Goal: Transaction & Acquisition: Purchase product/service

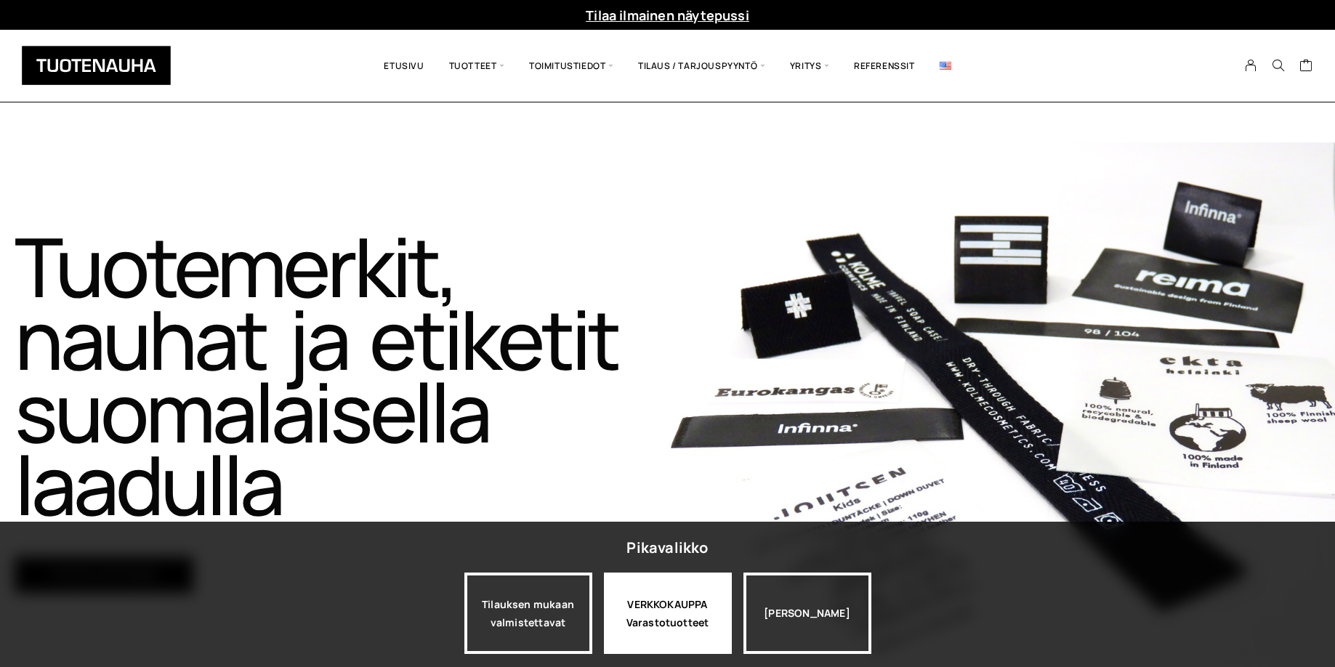
click at [669, 633] on div "VERKKOKAUPPA Varastotuotteet" at bounding box center [668, 613] width 128 height 81
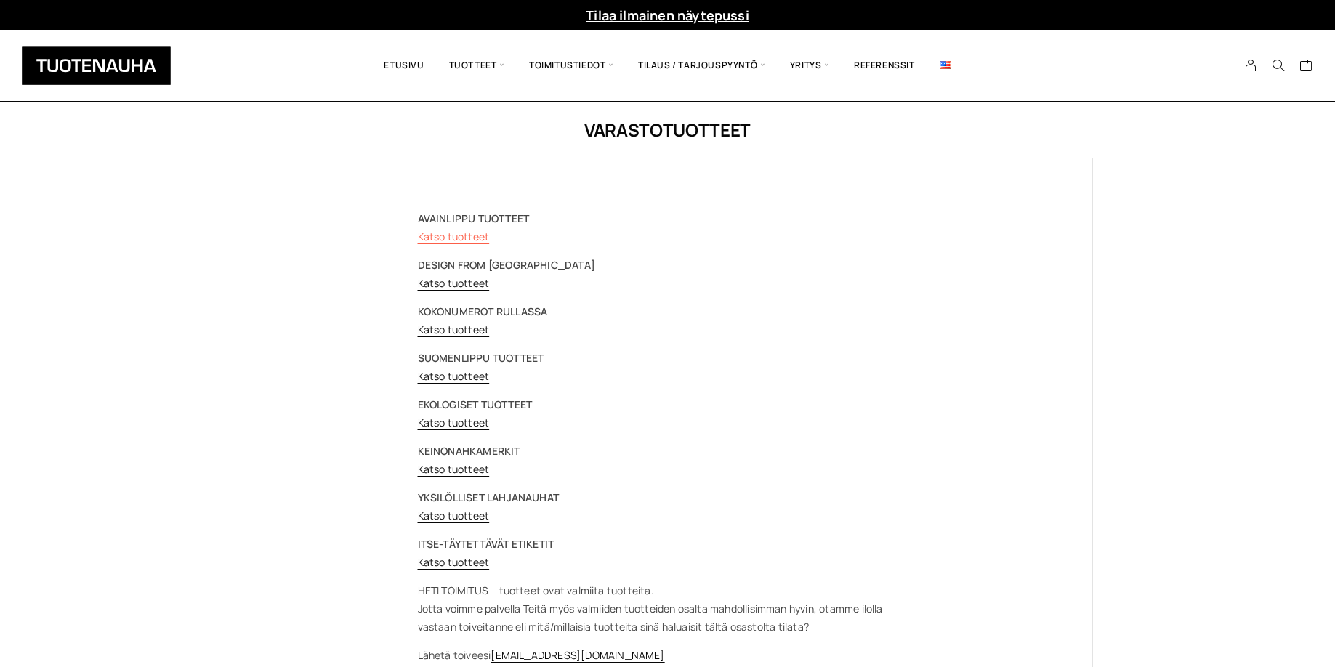
click at [445, 238] on link "Katso tuotteet" at bounding box center [454, 237] width 72 height 14
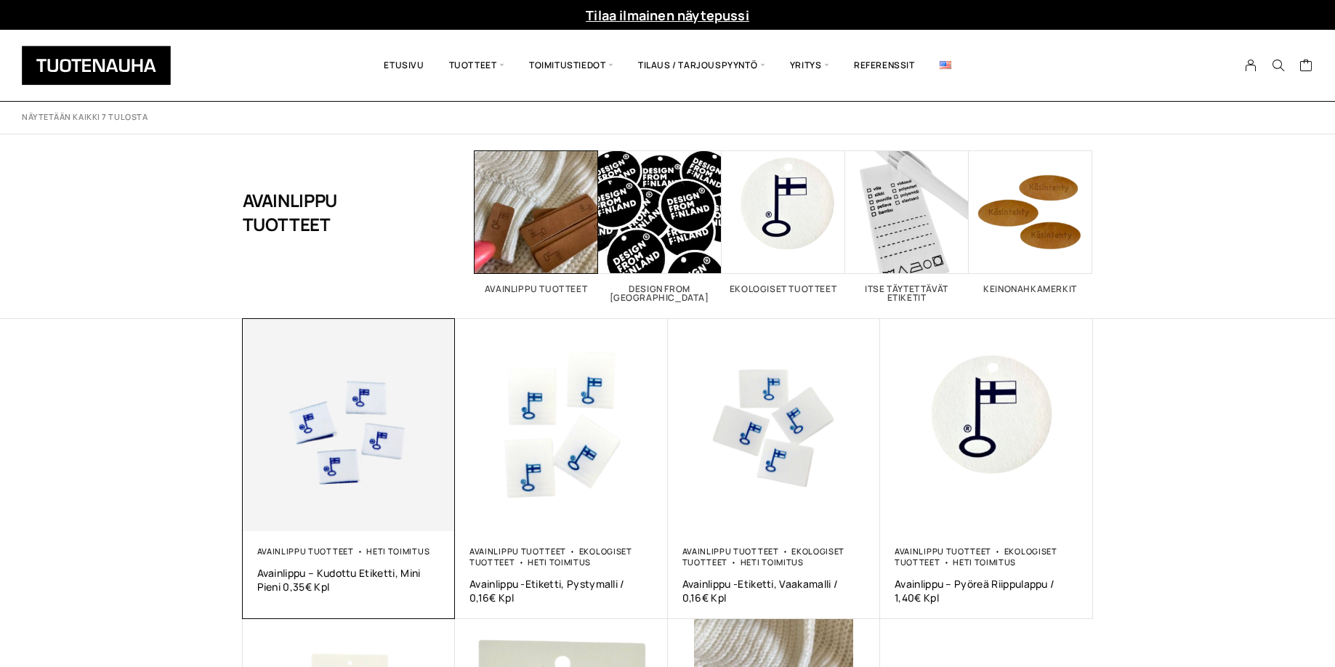
click at [327, 559] on div "Avainlippu tuotteet Heti toimitus Avainlippu – kudottu etiketti, mini pieni 0,3…" at bounding box center [349, 570] width 184 height 48
click at [328, 548] on link "Avainlippu tuotteet" at bounding box center [305, 551] width 97 height 11
click at [327, 548] on link "Avainlippu tuotteet" at bounding box center [305, 551] width 97 height 11
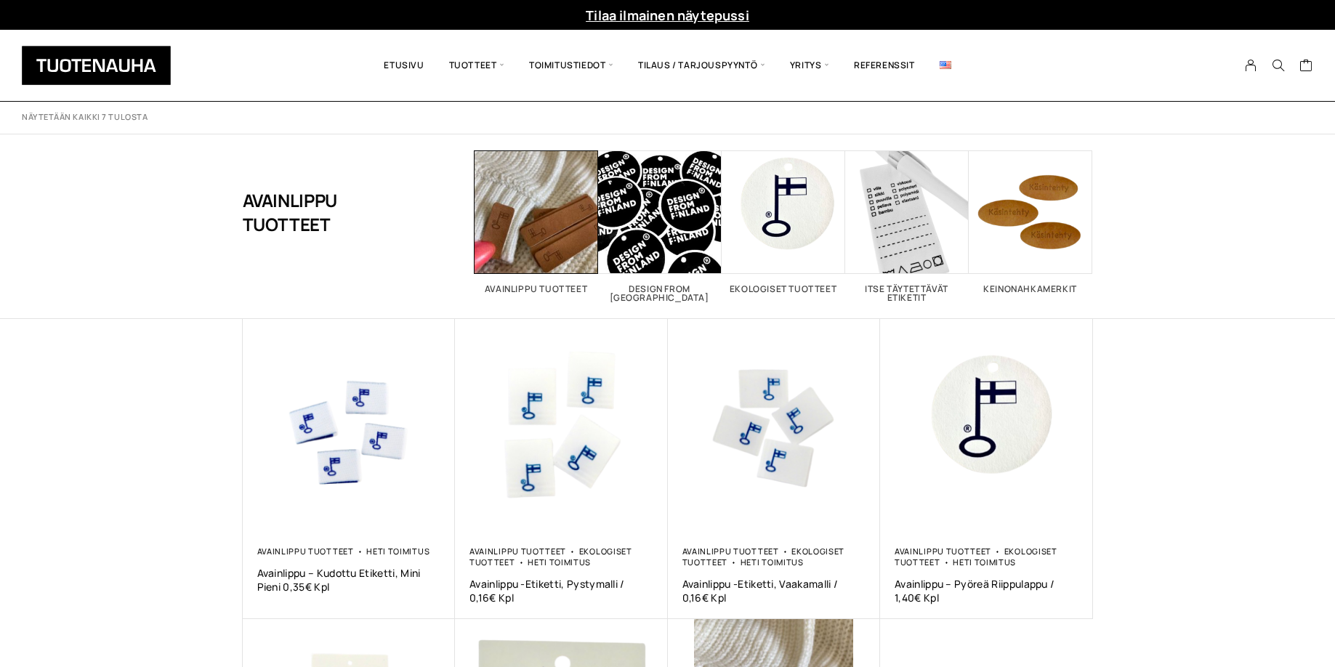
click at [317, 464] on img at bounding box center [349, 425] width 213 height 213
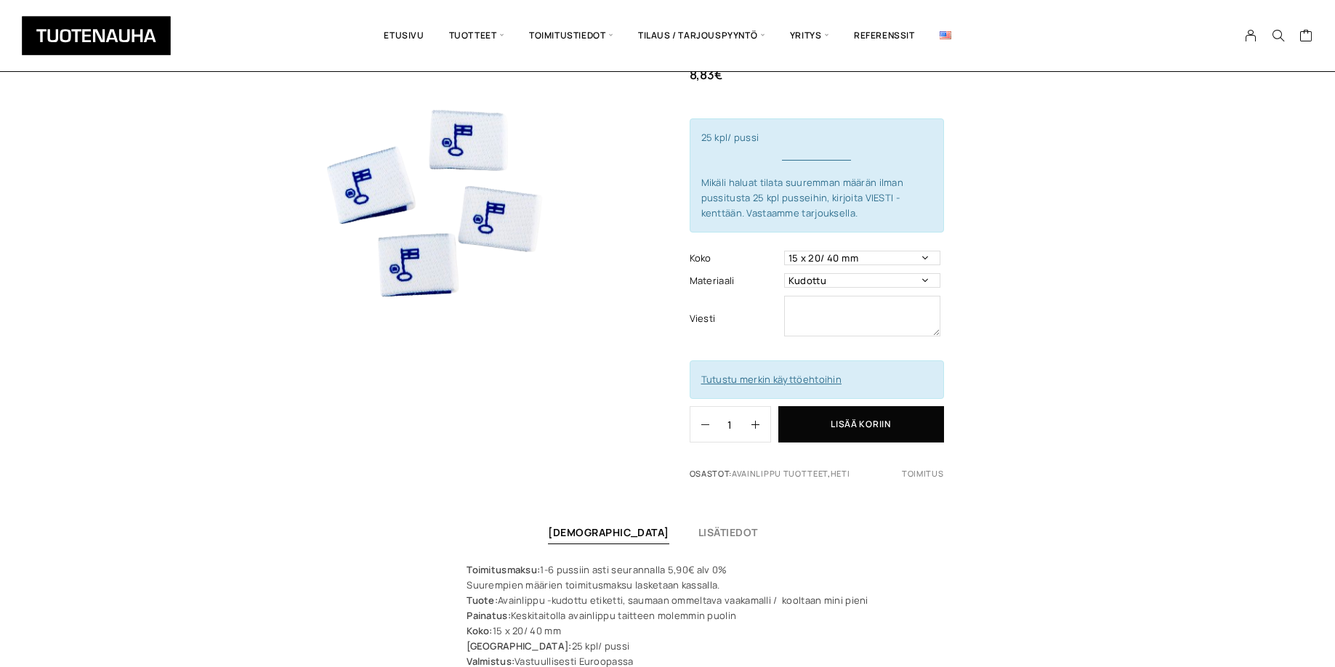
scroll to position [128, 0]
click at [757, 430] on icon "button" at bounding box center [756, 427] width 8 height 8
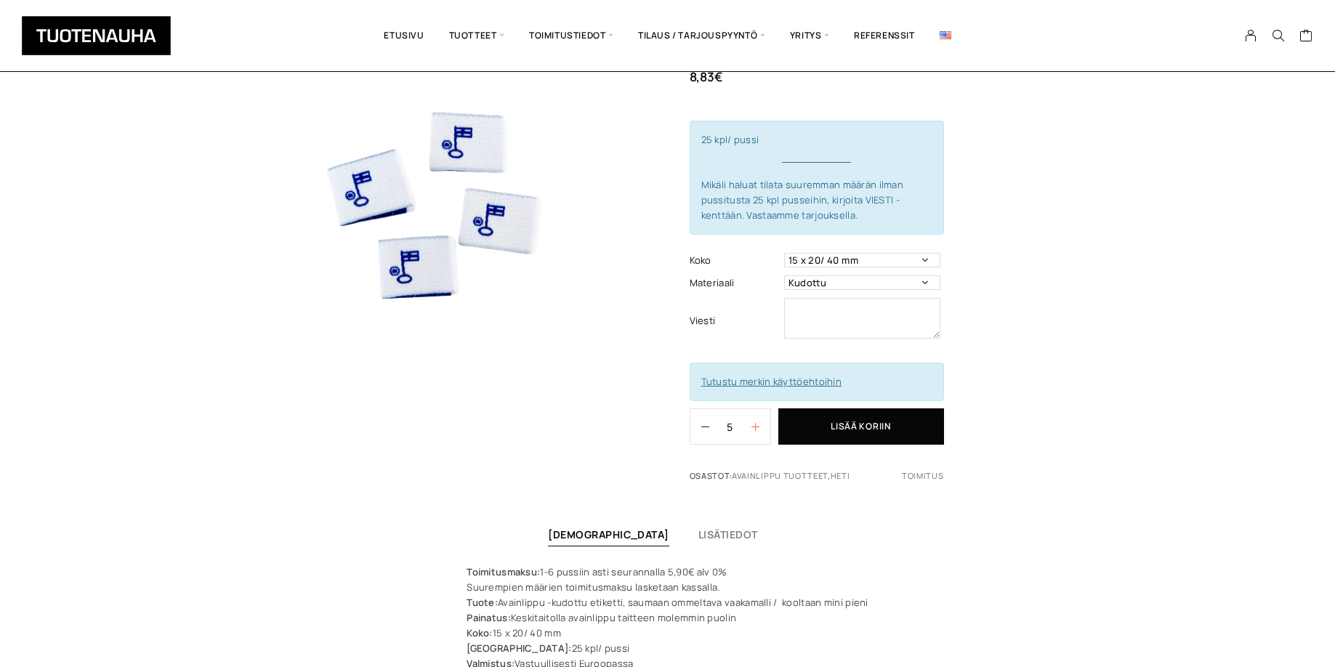
click at [757, 430] on icon "button" at bounding box center [756, 427] width 8 height 8
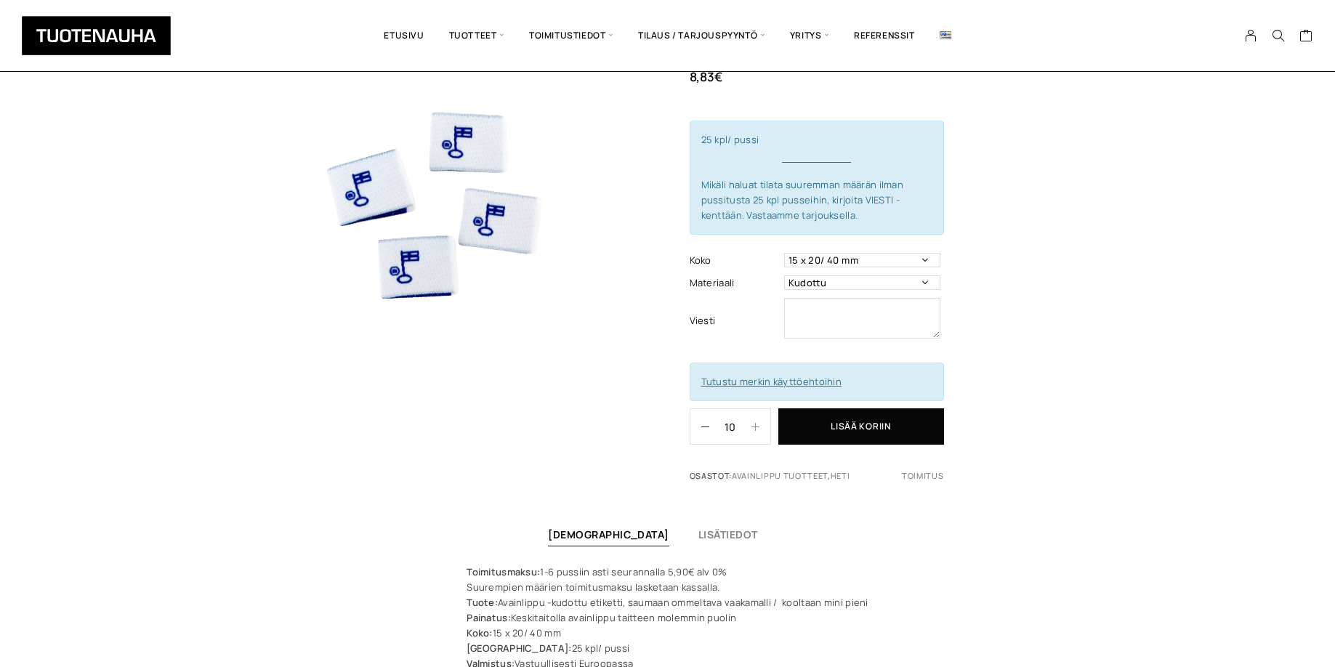
click at [757, 430] on icon "button" at bounding box center [756, 427] width 8 height 8
type input "12"
click at [826, 427] on button "Lisää koriin" at bounding box center [862, 427] width 166 height 36
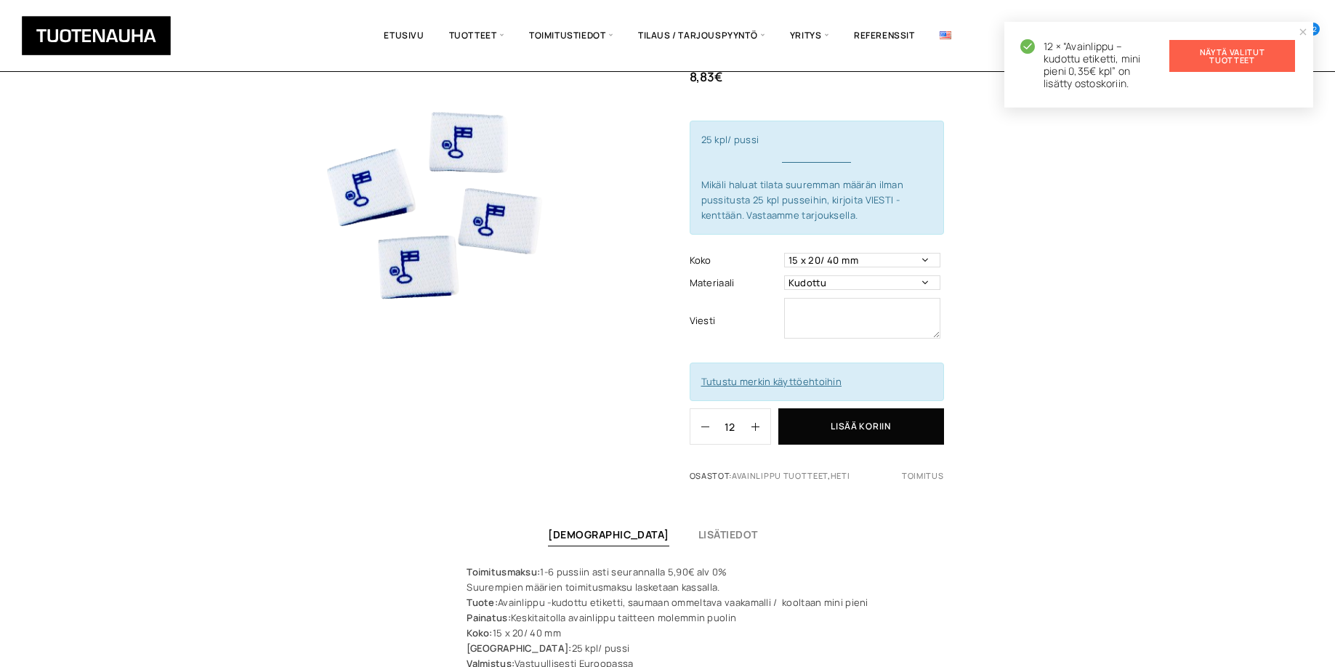
click at [1234, 52] on link "Näytä valitut tuotteet" at bounding box center [1233, 56] width 126 height 32
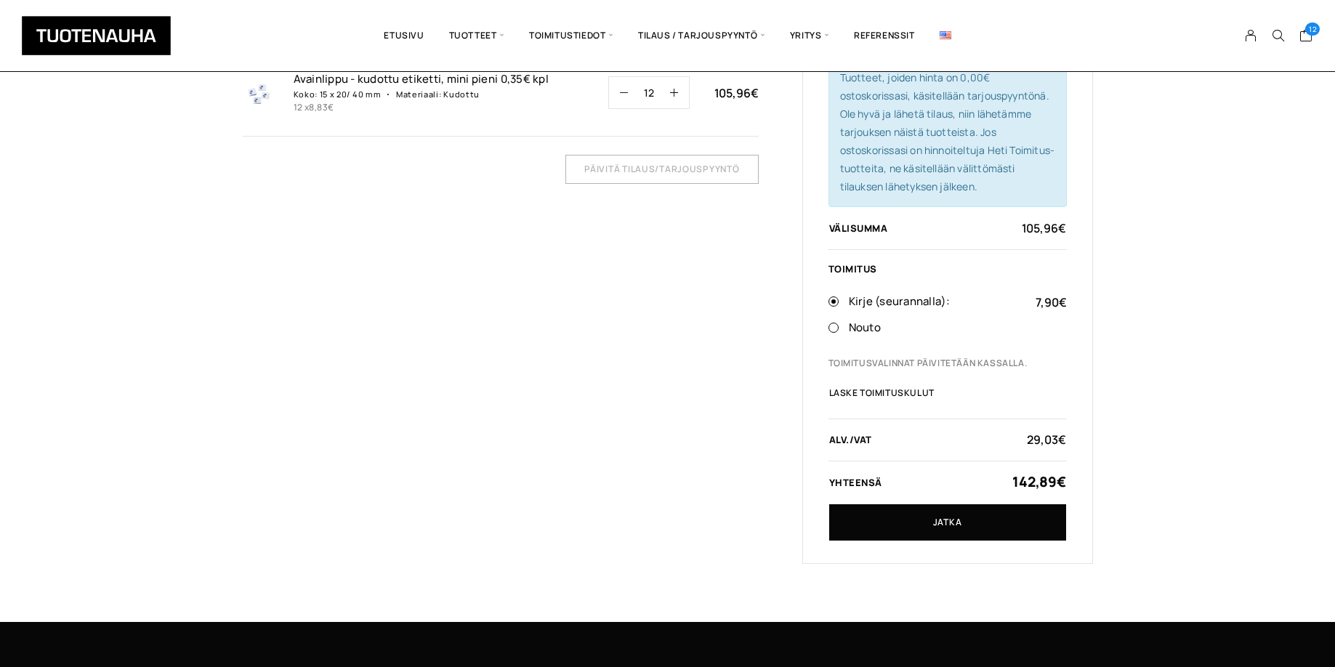
scroll to position [43, 0]
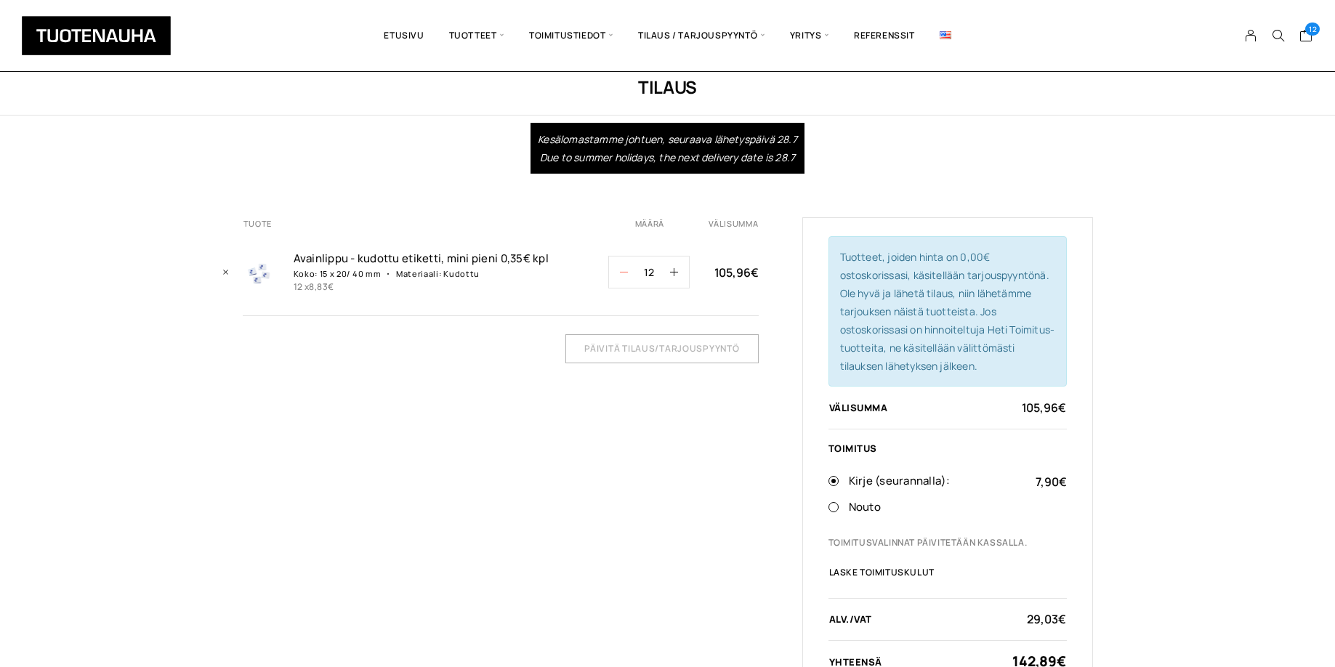
click at [621, 275] on icon "button" at bounding box center [624, 272] width 8 height 8
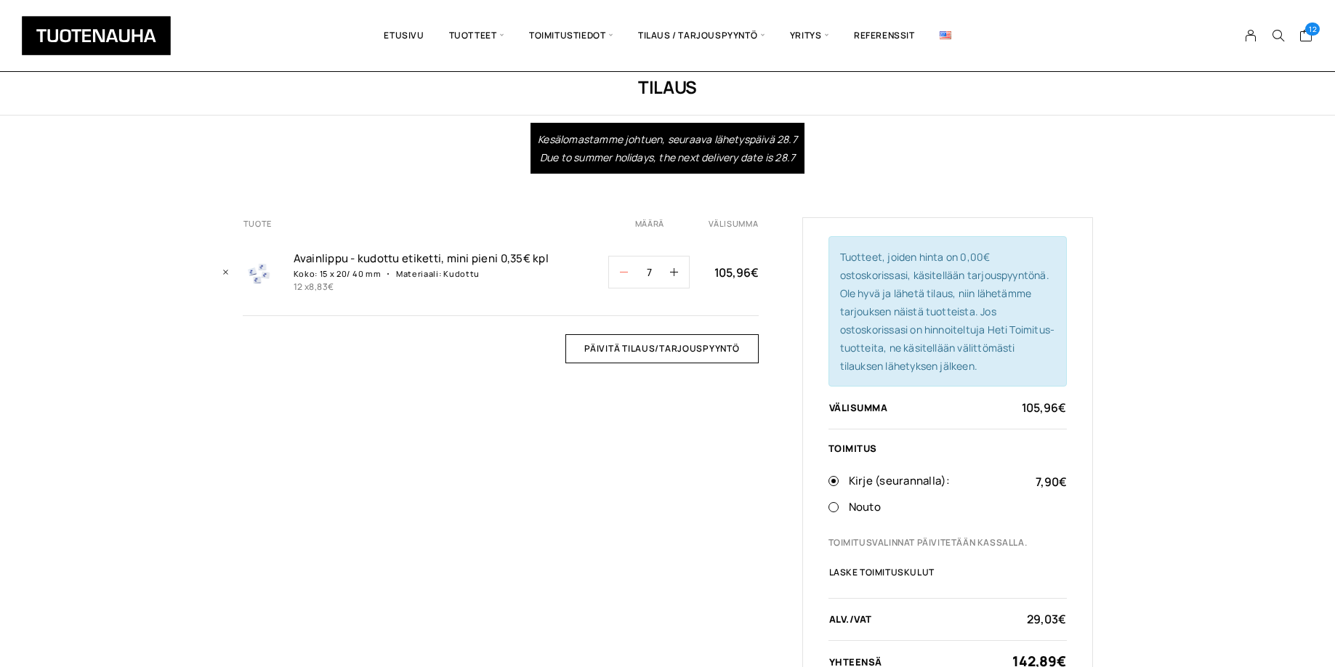
click at [621, 275] on icon "button" at bounding box center [624, 272] width 8 height 8
click at [680, 270] on button "button" at bounding box center [679, 272] width 19 height 31
type input "6"
click at [675, 355] on input "Päivitä tilaus/tarjouspyyntö" at bounding box center [662, 348] width 193 height 29
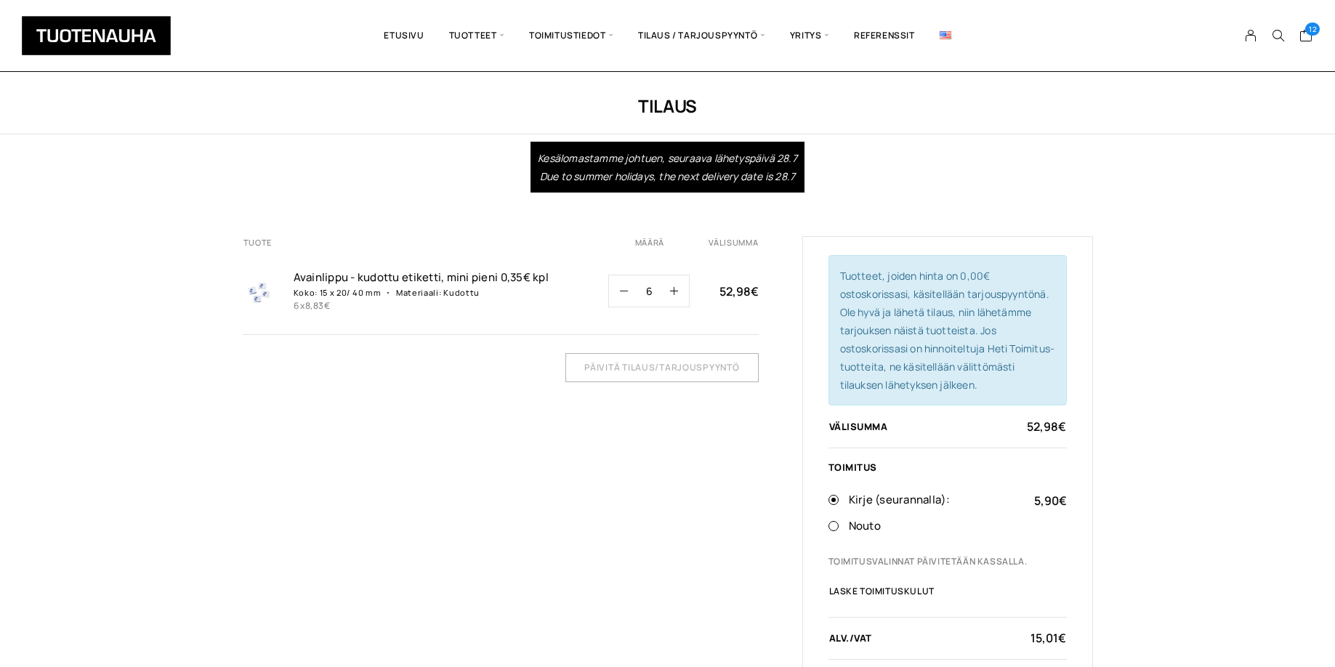
scroll to position [0, 0]
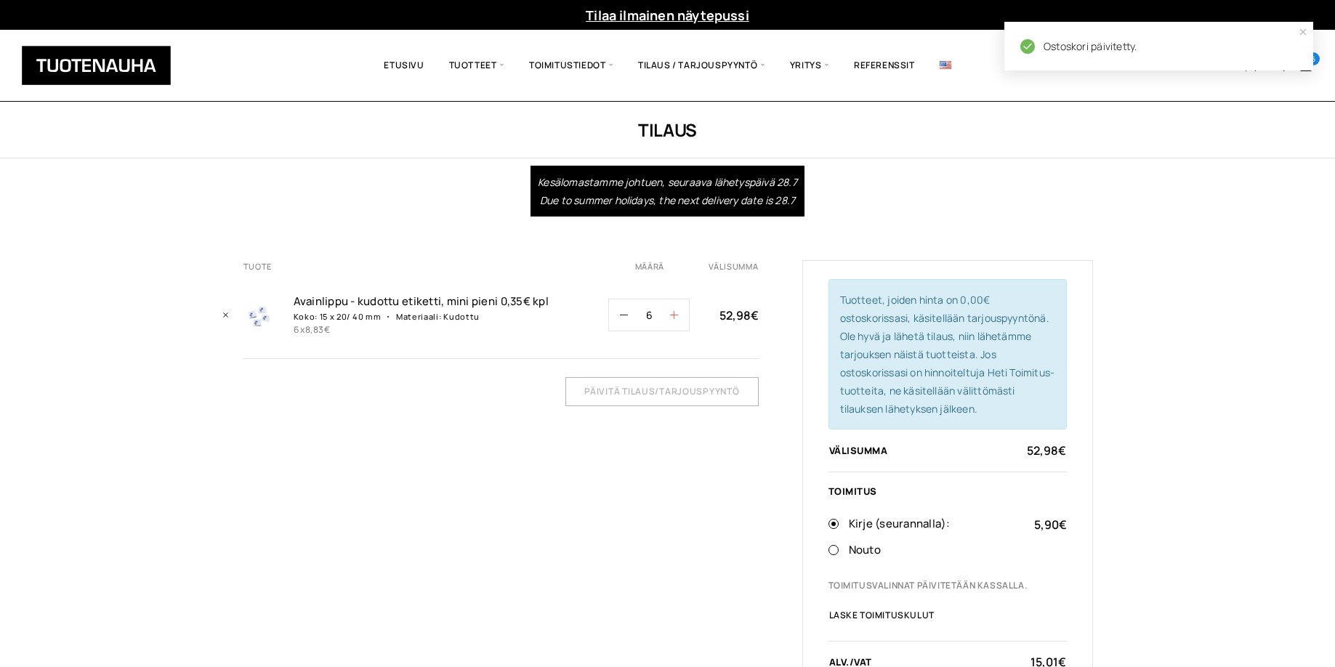
click at [675, 311] on icon "button" at bounding box center [674, 315] width 8 height 8
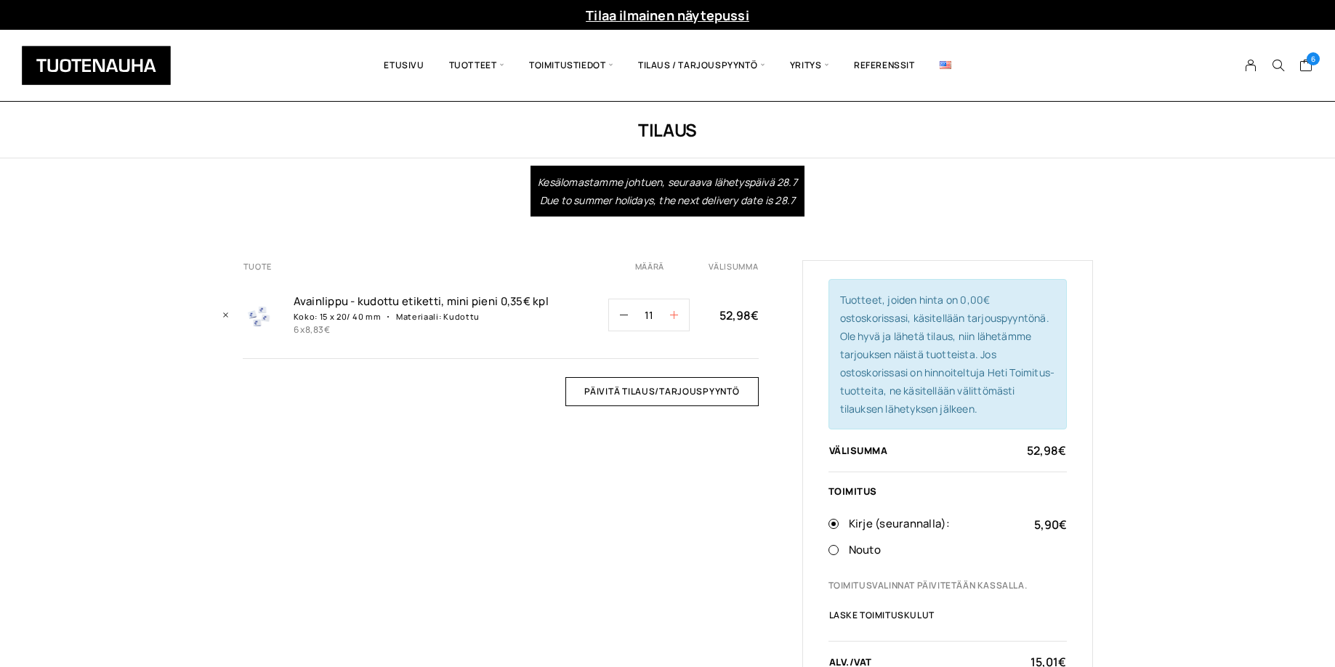
click at [675, 311] on icon "button" at bounding box center [674, 315] width 8 height 8
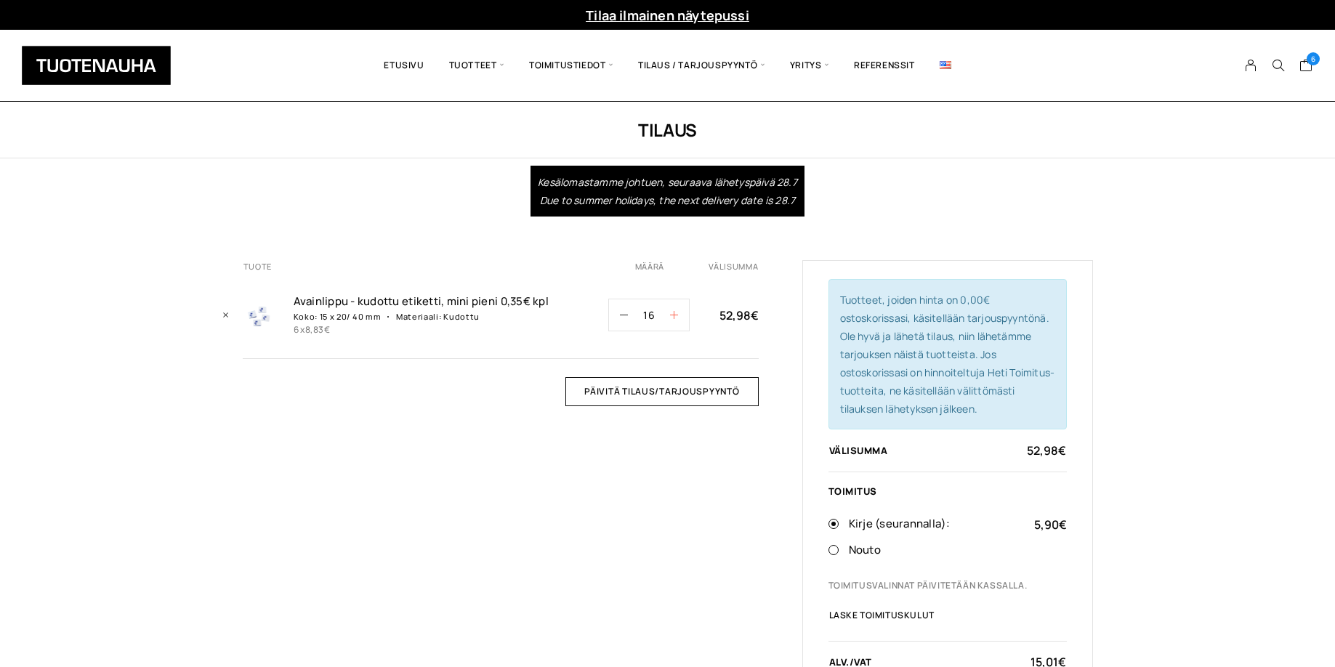
click at [675, 311] on icon "button" at bounding box center [674, 315] width 8 height 8
type input "20"
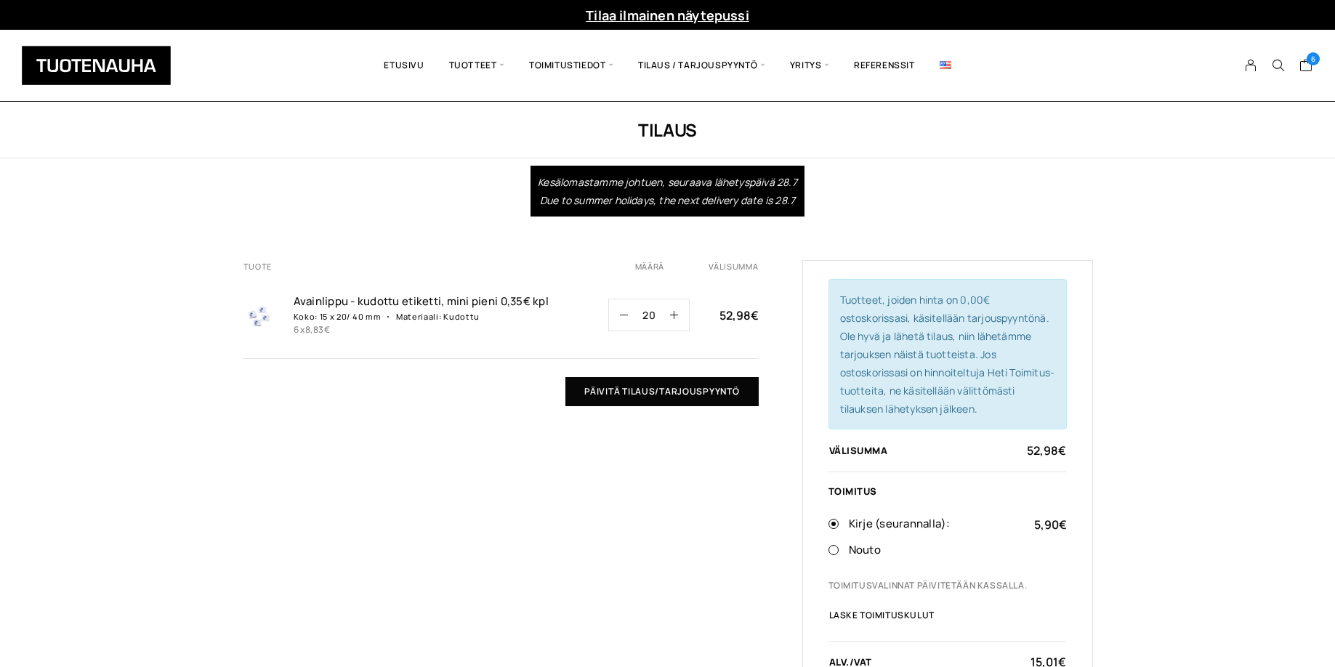
click at [672, 399] on input "Päivitä tilaus/tarjouspyyntö" at bounding box center [662, 391] width 193 height 29
click at [628, 321] on input "20" at bounding box center [649, 314] width 42 height 31
click at [626, 315] on icon "button" at bounding box center [624, 315] width 8 height 8
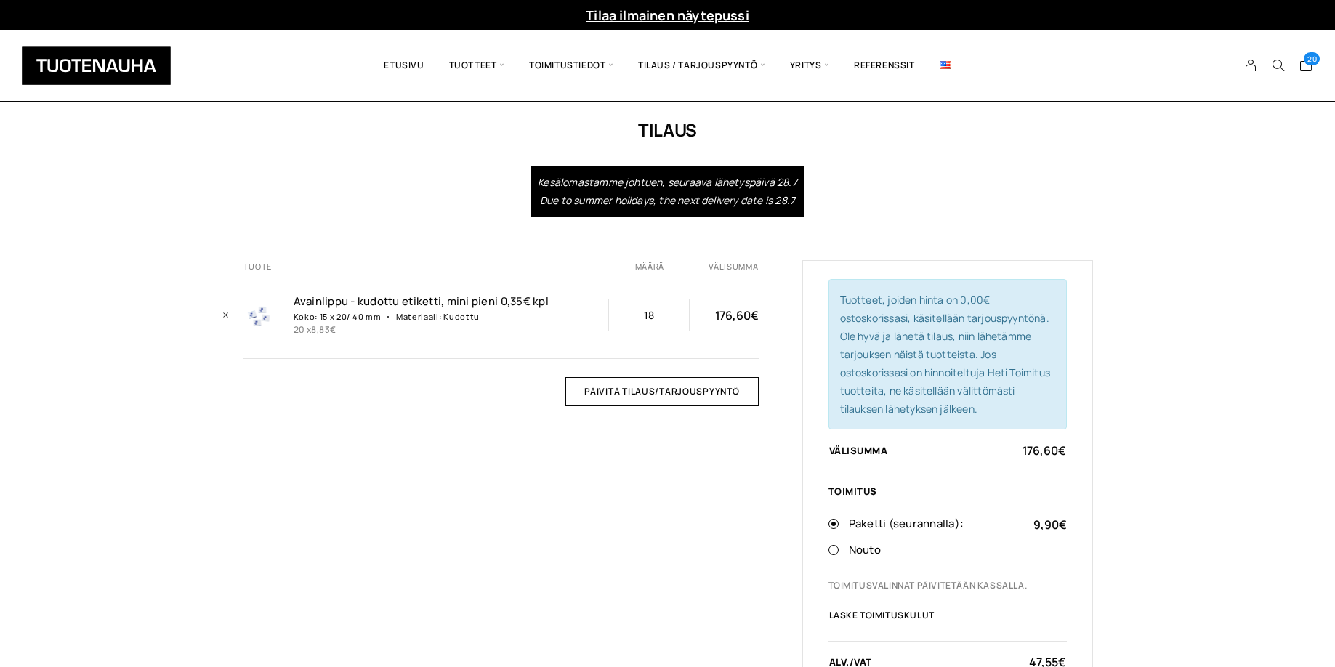
click at [626, 315] on icon "button" at bounding box center [624, 315] width 8 height 8
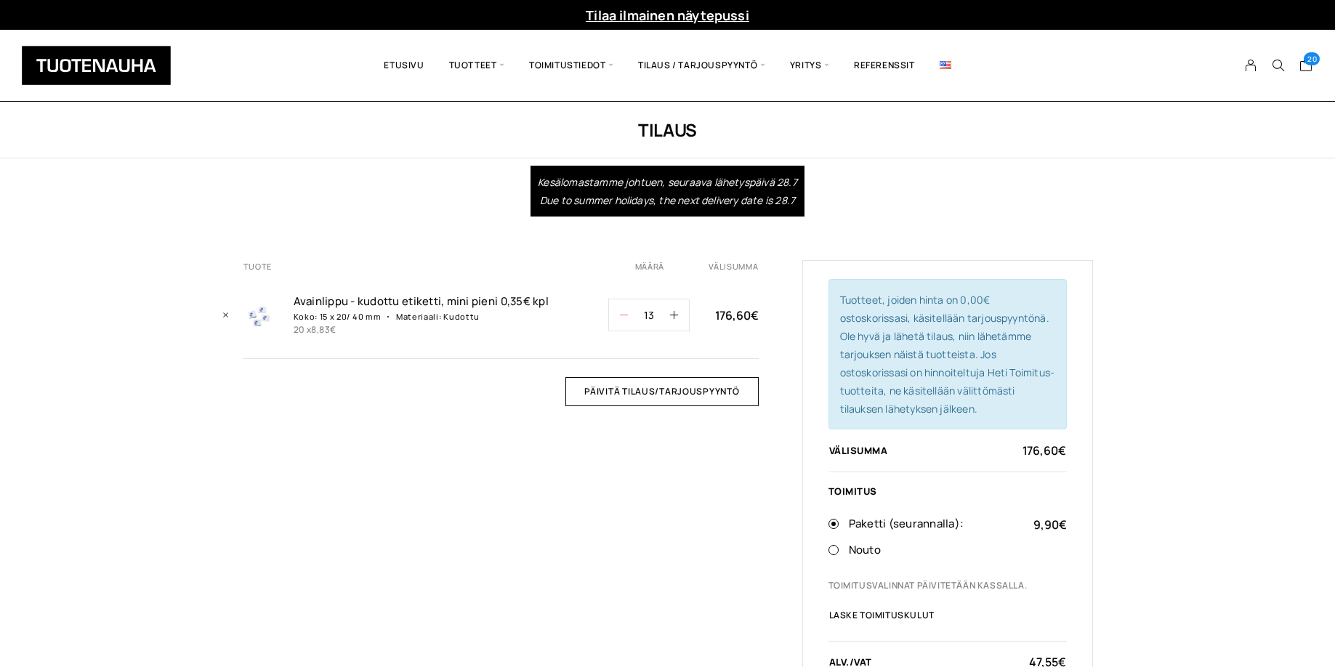
click at [626, 315] on icon "button" at bounding box center [624, 315] width 8 height 8
type input "12"
click at [658, 399] on input "Päivitä tilaus/tarjouspyyntö" at bounding box center [662, 391] width 193 height 29
click at [675, 316] on icon "button" at bounding box center [674, 315] width 8 height 8
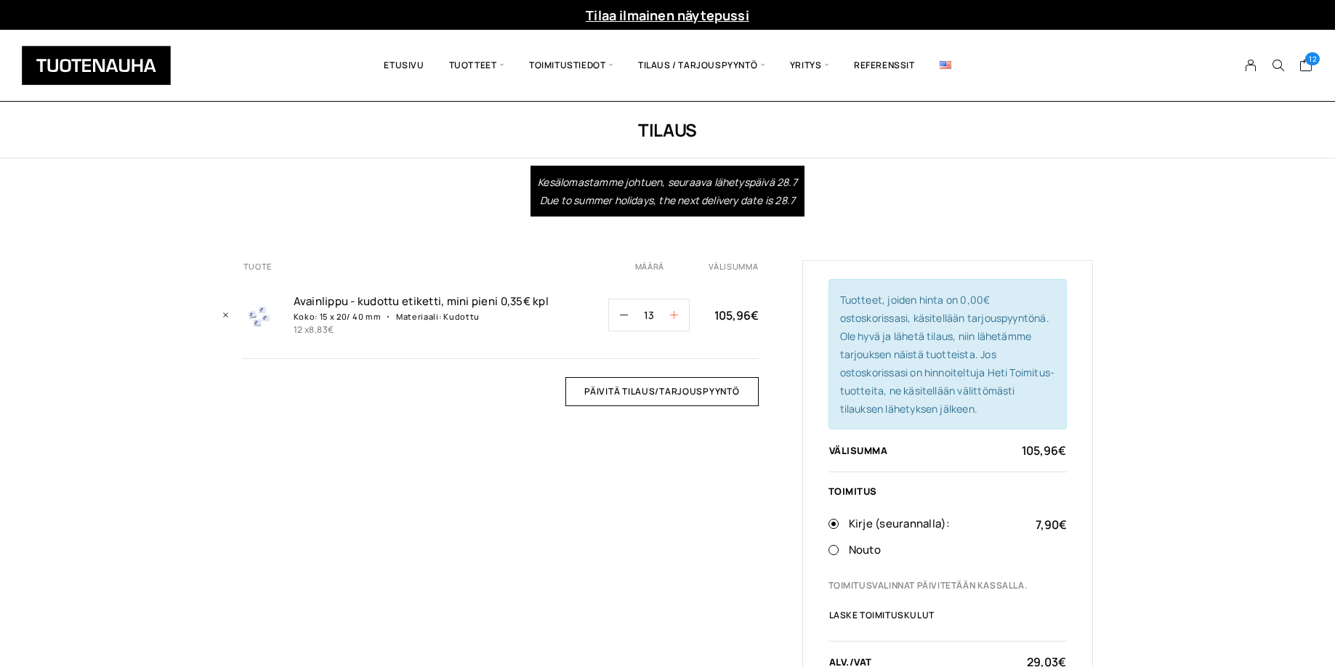
type input "14"
click at [663, 389] on input "Päivitä tilaus/tarjouspyyntö" at bounding box center [662, 391] width 193 height 29
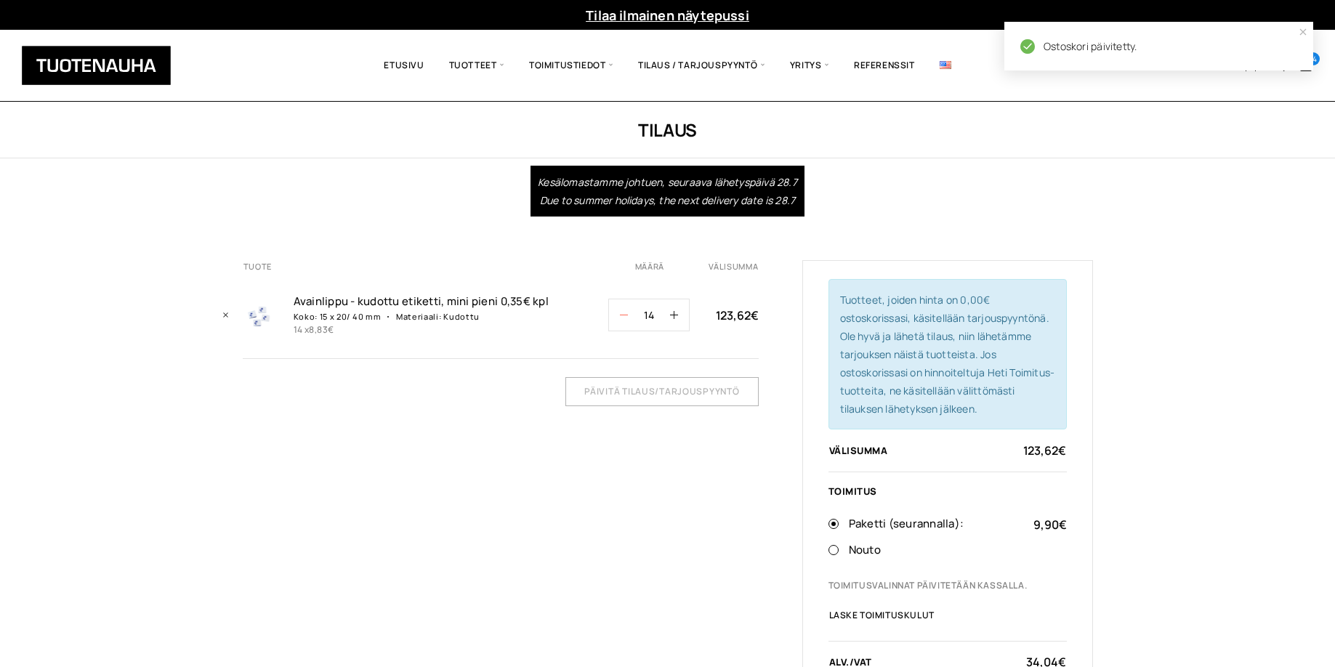
click at [627, 311] on icon "button" at bounding box center [624, 315] width 8 height 8
type input "13"
click at [659, 393] on input "Päivitä tilaus/tarjouspyyntö" at bounding box center [662, 391] width 193 height 29
click at [620, 310] on button "button" at bounding box center [618, 314] width 19 height 31
type input "12"
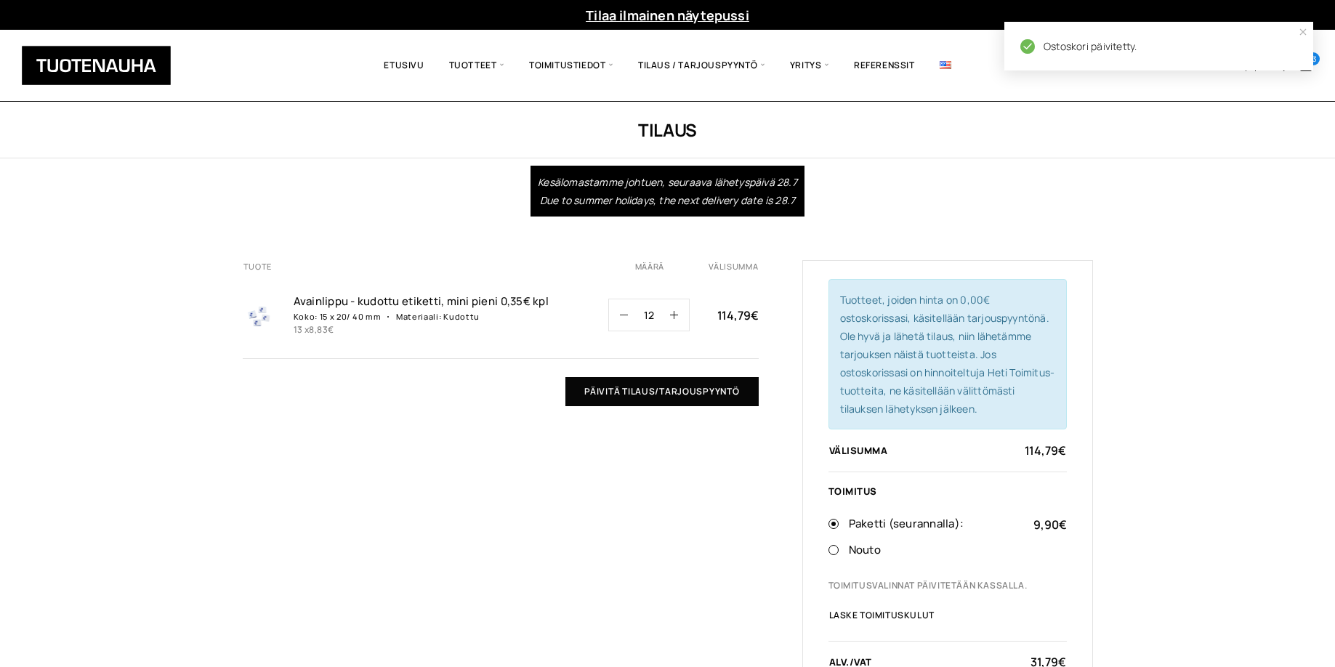
click at [632, 382] on input "Päivitä tilaus/tarjouspyyntö" at bounding box center [662, 391] width 193 height 29
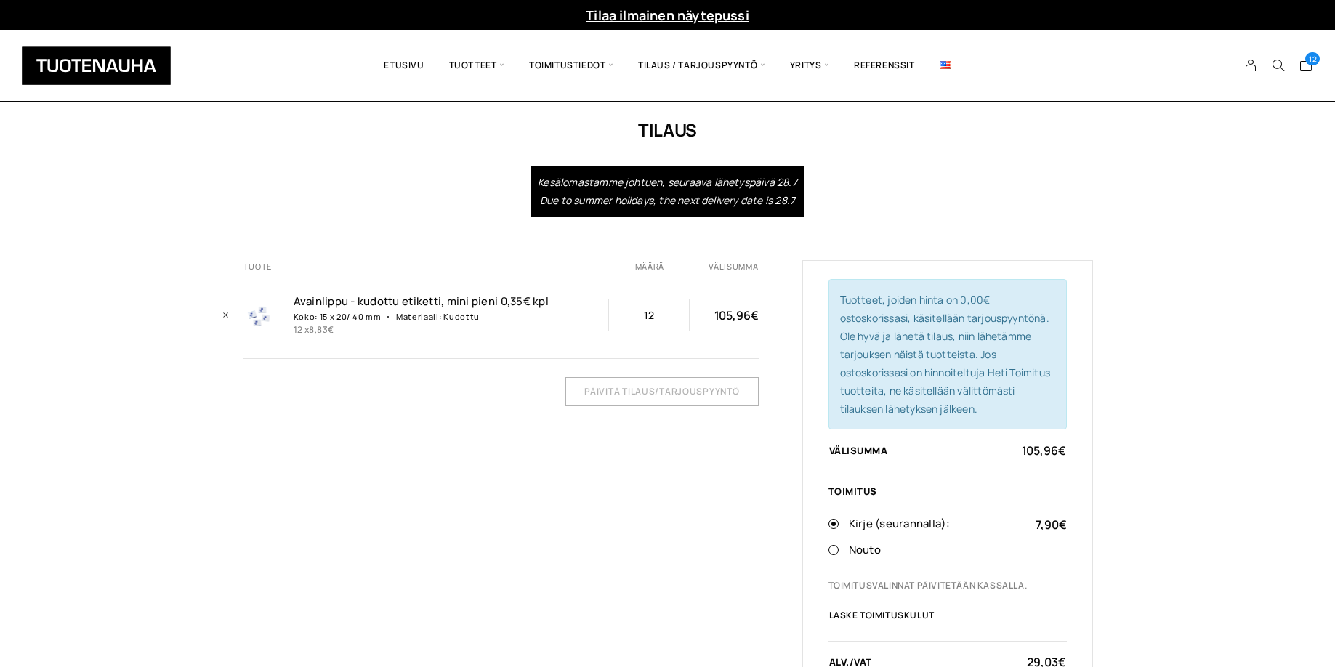
click at [672, 311] on icon "button" at bounding box center [674, 315] width 8 height 8
type input "13"
click at [665, 393] on input "Päivitä tilaus/tarjouspyyntö" at bounding box center [662, 391] width 193 height 29
click at [620, 313] on icon "button" at bounding box center [624, 315] width 8 height 8
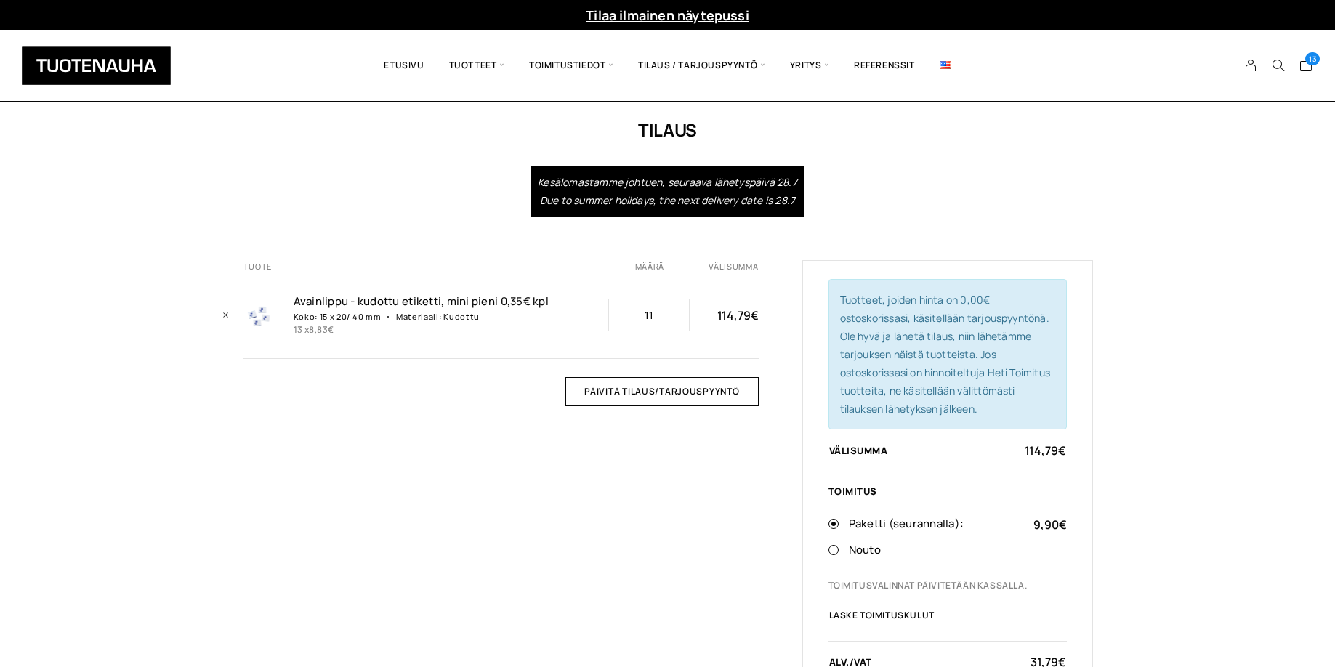
click at [620, 313] on icon "button" at bounding box center [624, 315] width 8 height 8
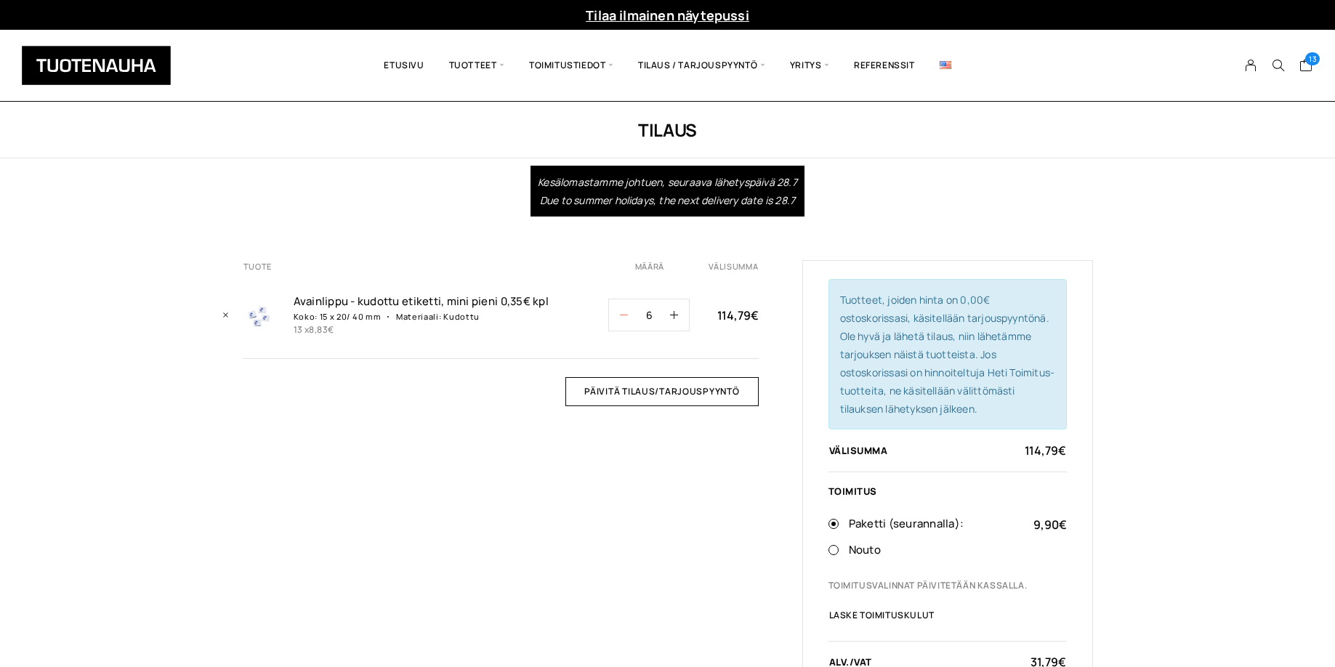
click at [620, 313] on icon "button" at bounding box center [624, 315] width 8 height 8
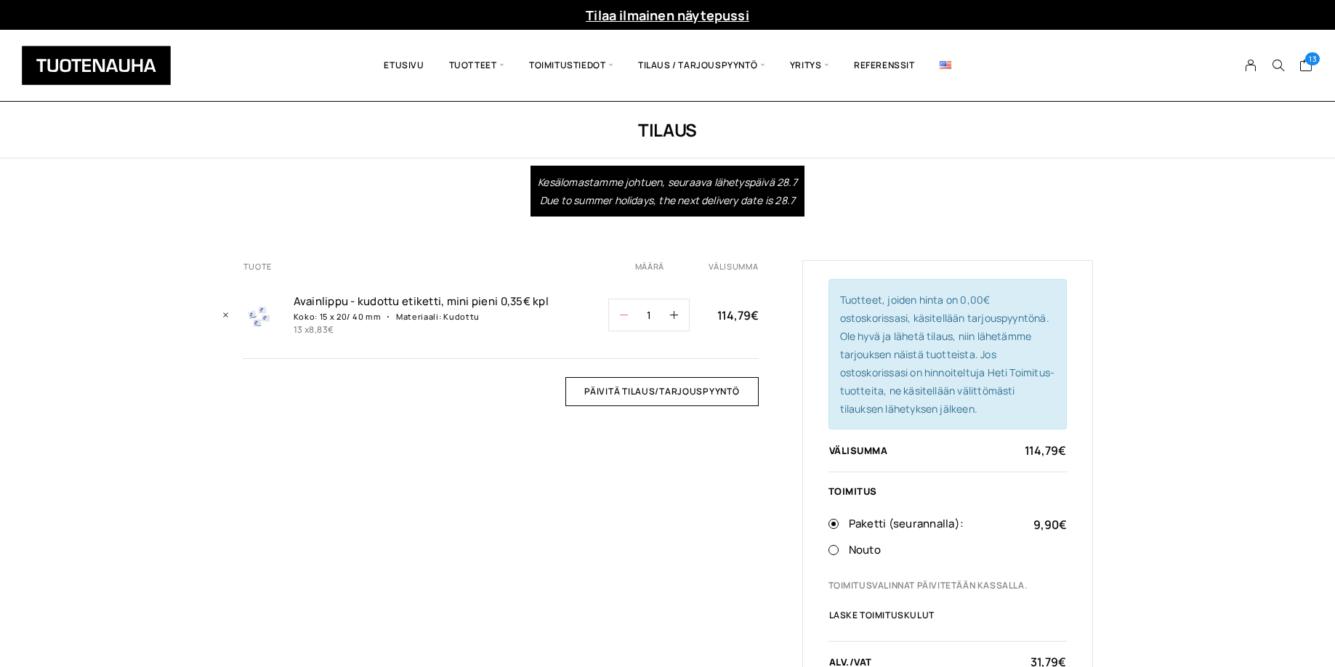
click at [620, 313] on icon "button" at bounding box center [624, 315] width 8 height 8
type input "0"
click at [620, 313] on icon "button" at bounding box center [624, 315] width 8 height 8
click at [633, 385] on input "Päivitä tilaus/tarjouspyyntö" at bounding box center [662, 391] width 193 height 29
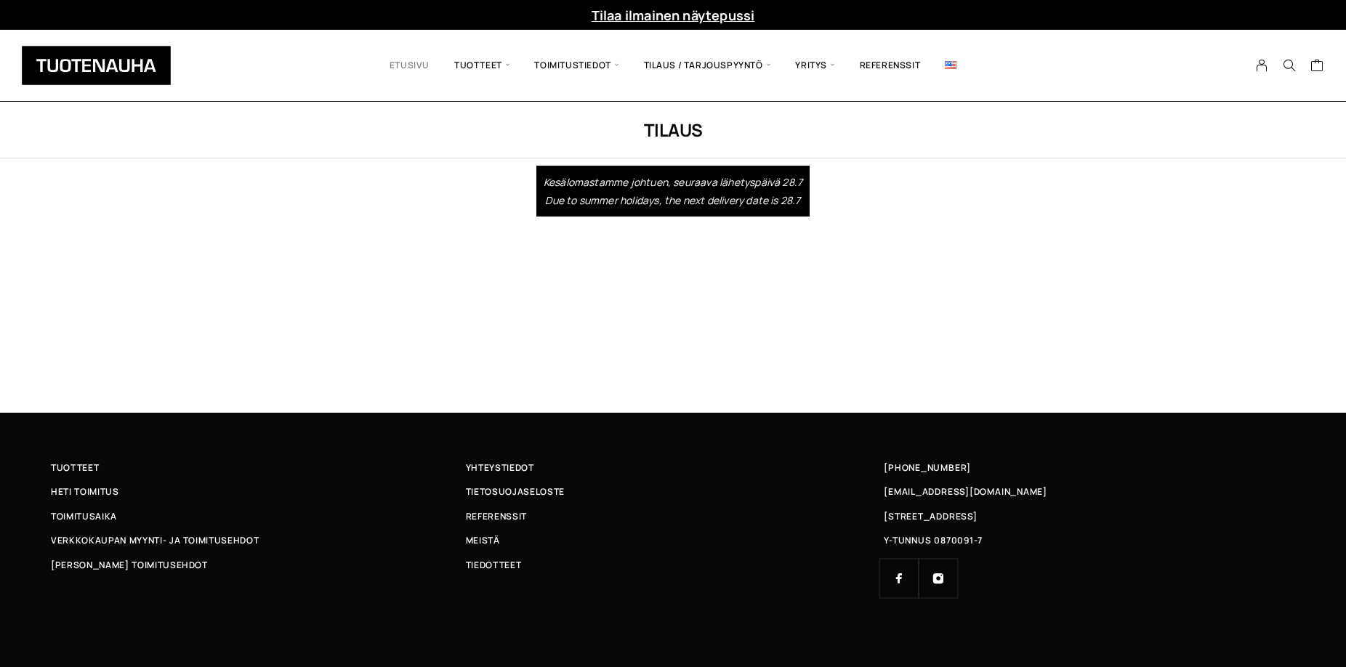
click at [412, 62] on link "Etusivu" at bounding box center [409, 65] width 65 height 49
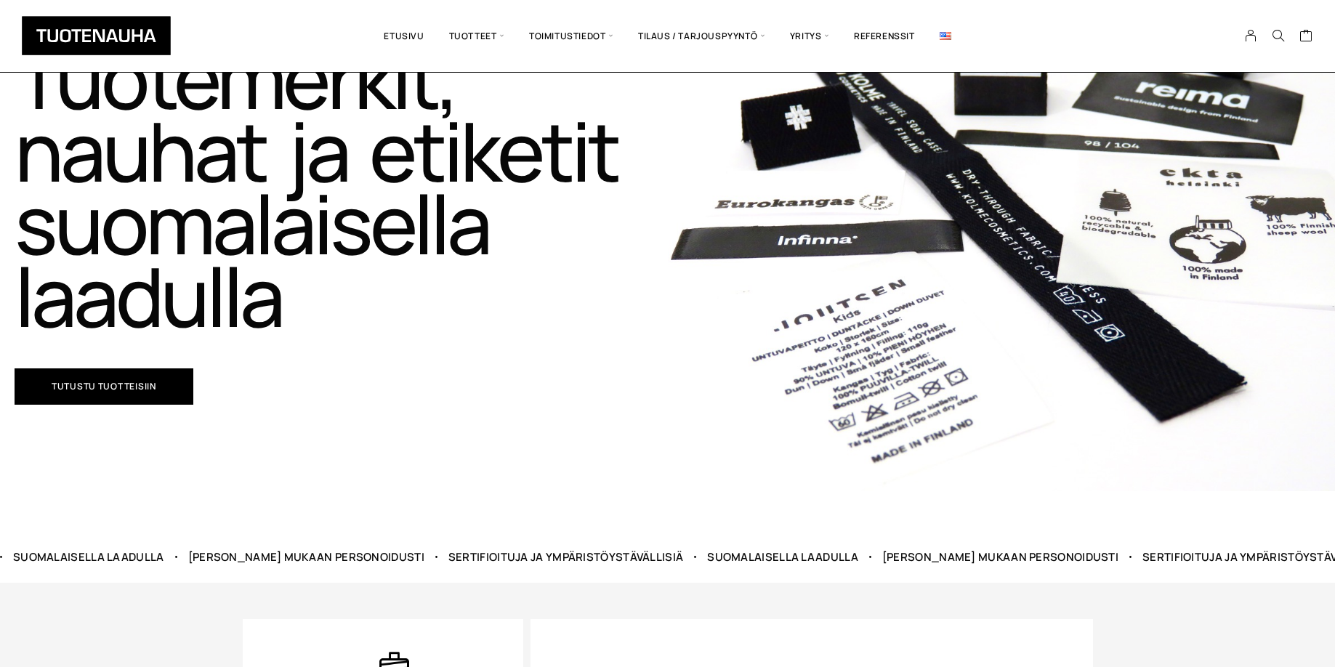
scroll to position [37, 0]
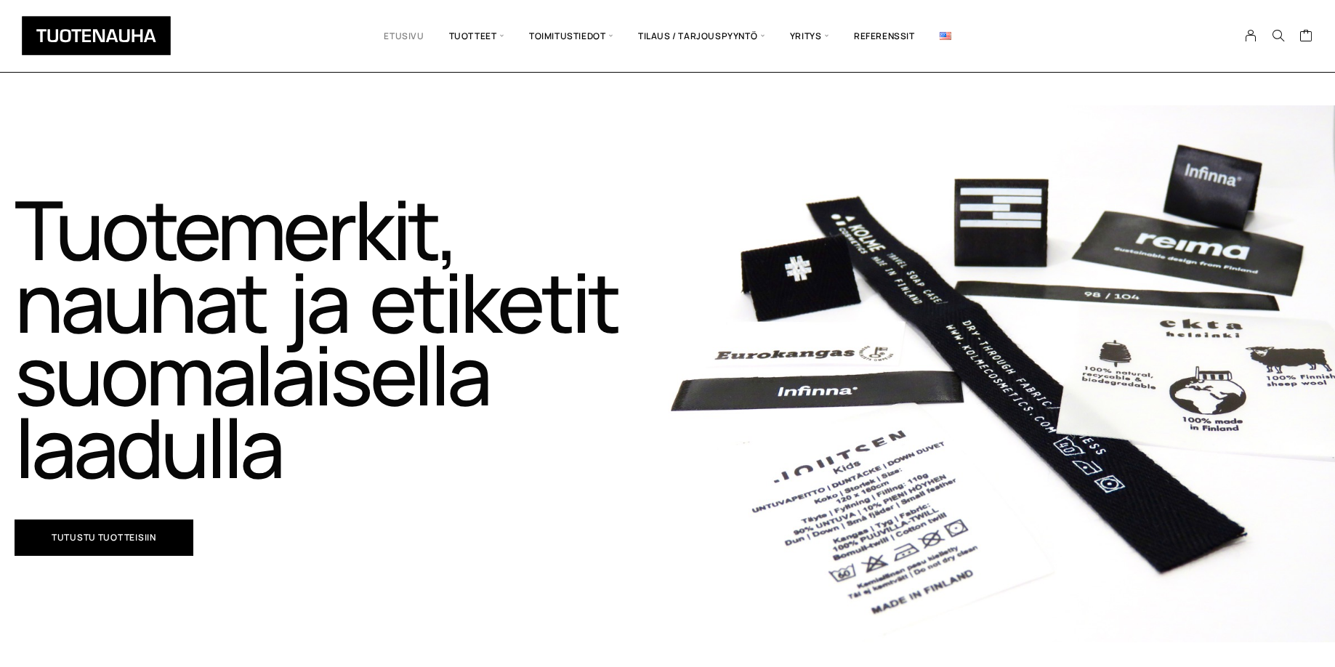
click at [396, 31] on link "Etusivu" at bounding box center [403, 36] width 65 height 50
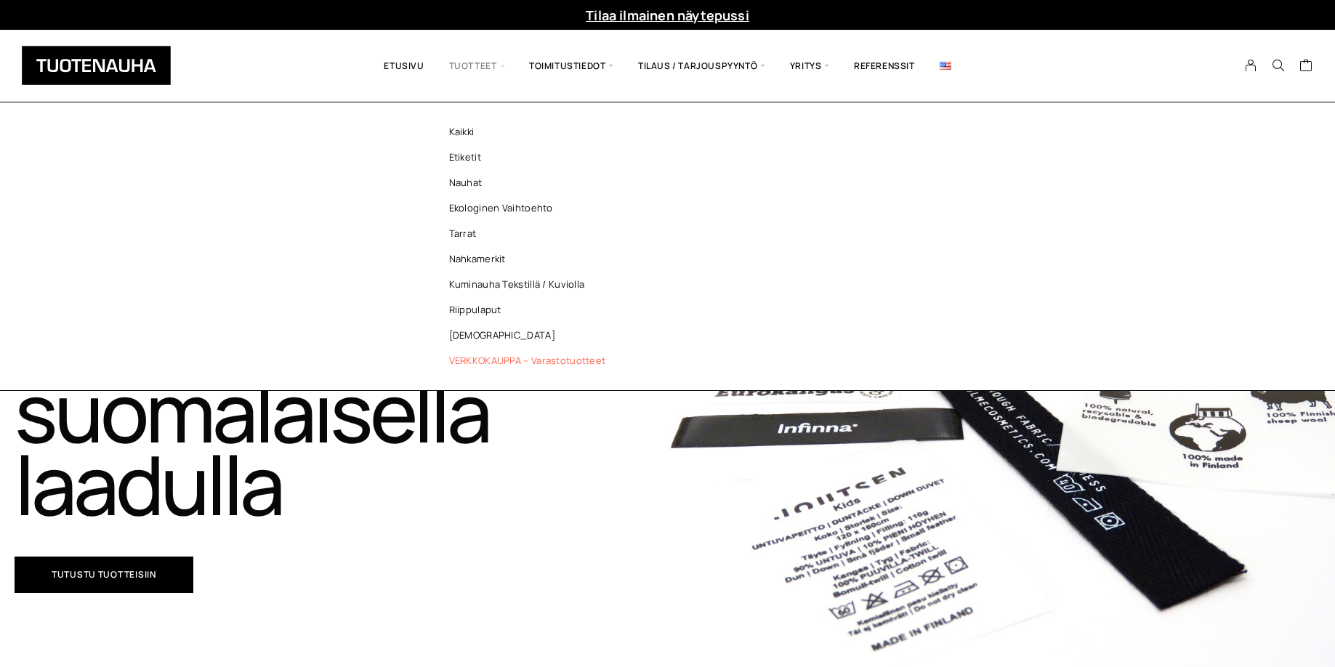
click at [481, 359] on link "VERKKOKAUPPA – Varastotuotteet" at bounding box center [531, 360] width 211 height 25
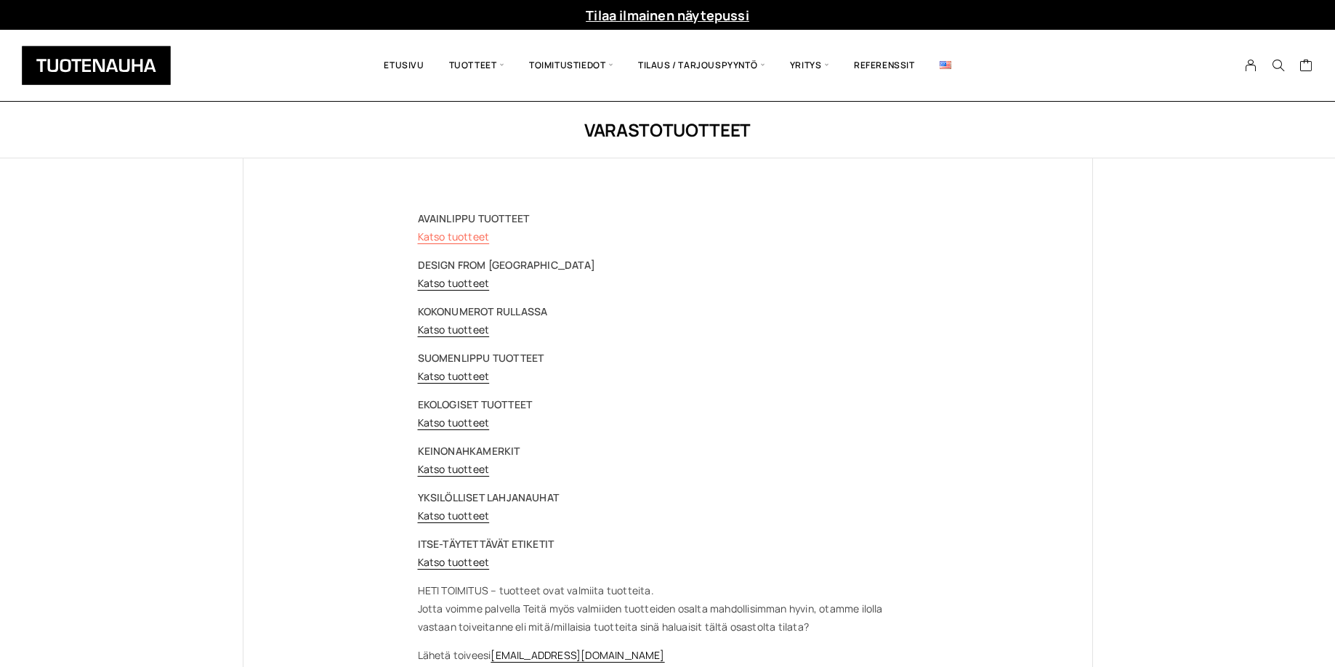
click at [451, 236] on link "Katso tuotteet" at bounding box center [454, 237] width 72 height 14
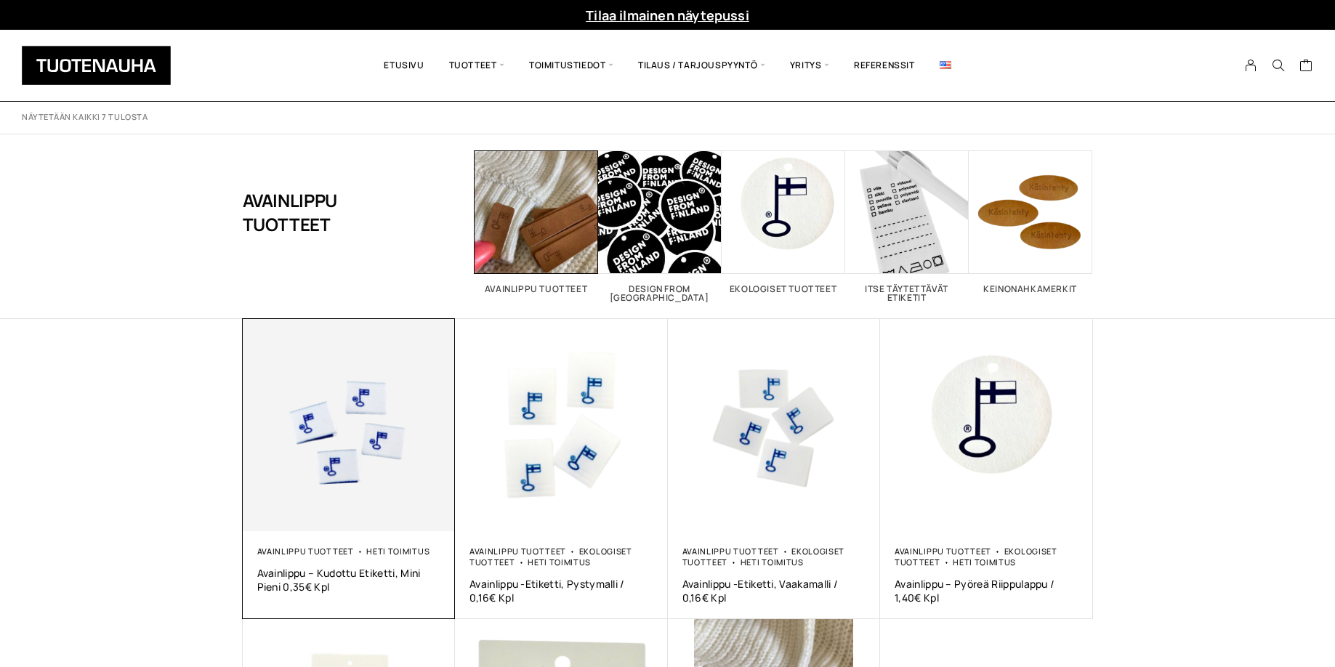
click at [299, 445] on img at bounding box center [349, 425] width 213 height 213
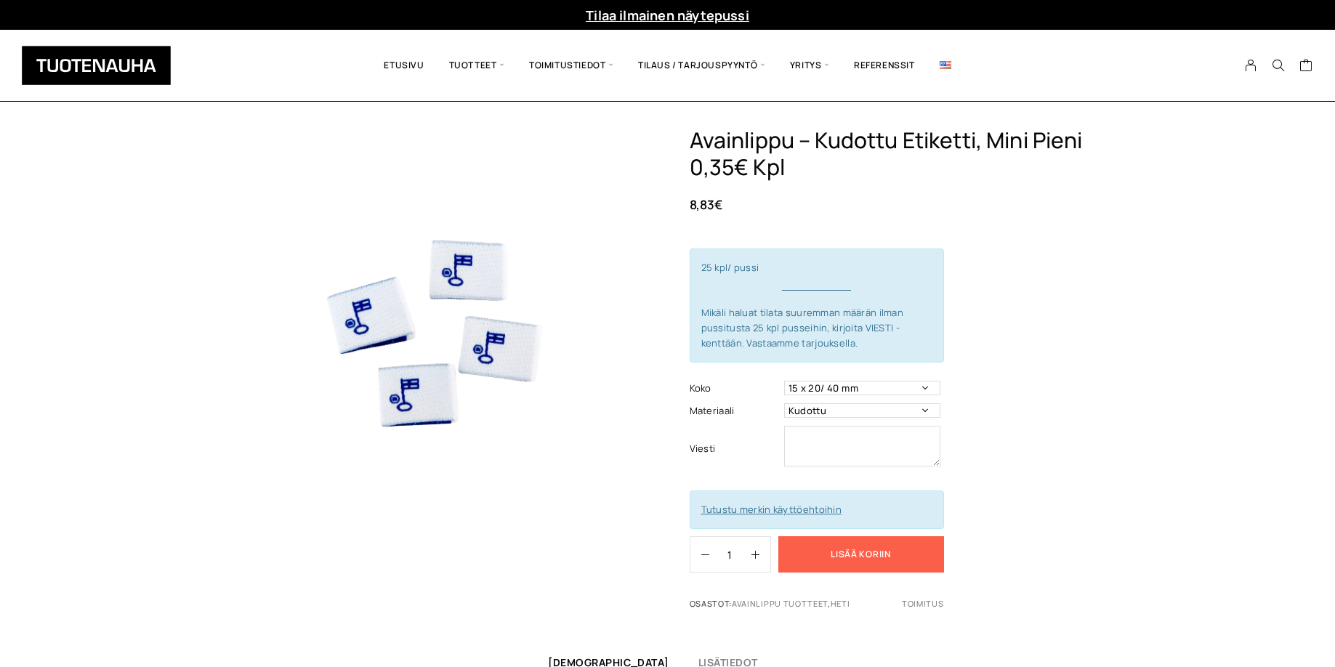
click at [837, 560] on button "Lisää koriin" at bounding box center [862, 554] width 166 height 36
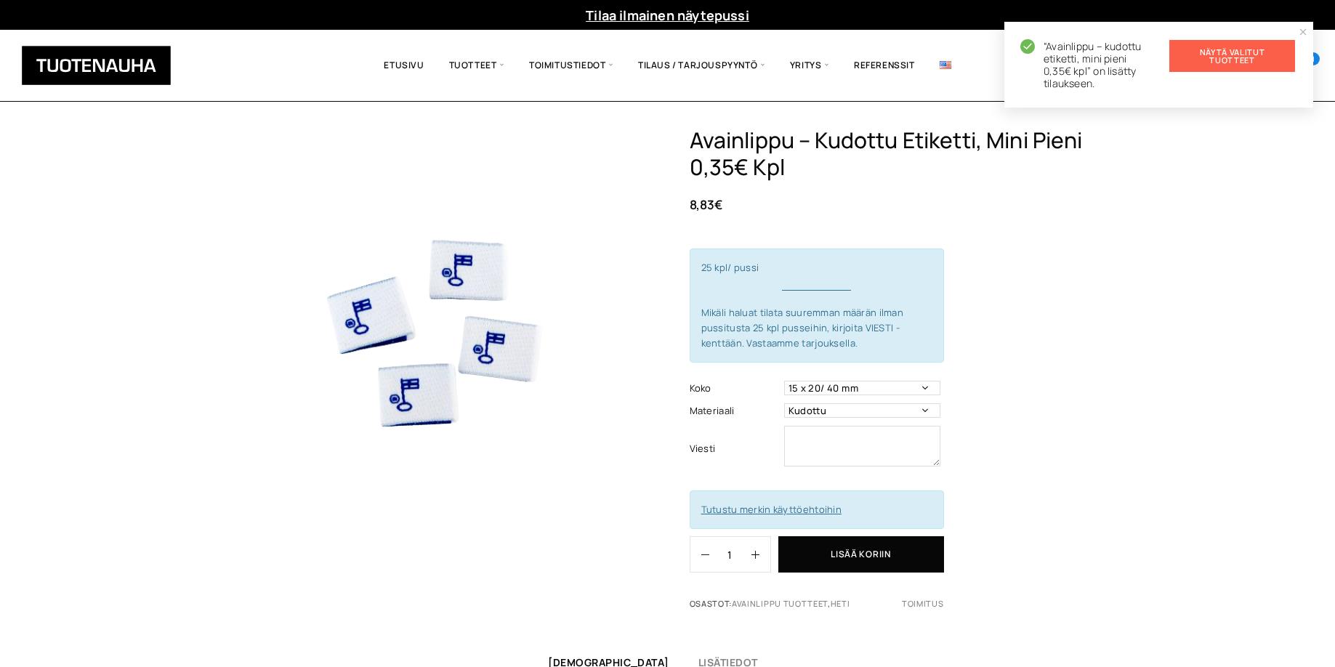
click at [1212, 53] on link "Näytä valitut tuotteet" at bounding box center [1233, 56] width 126 height 32
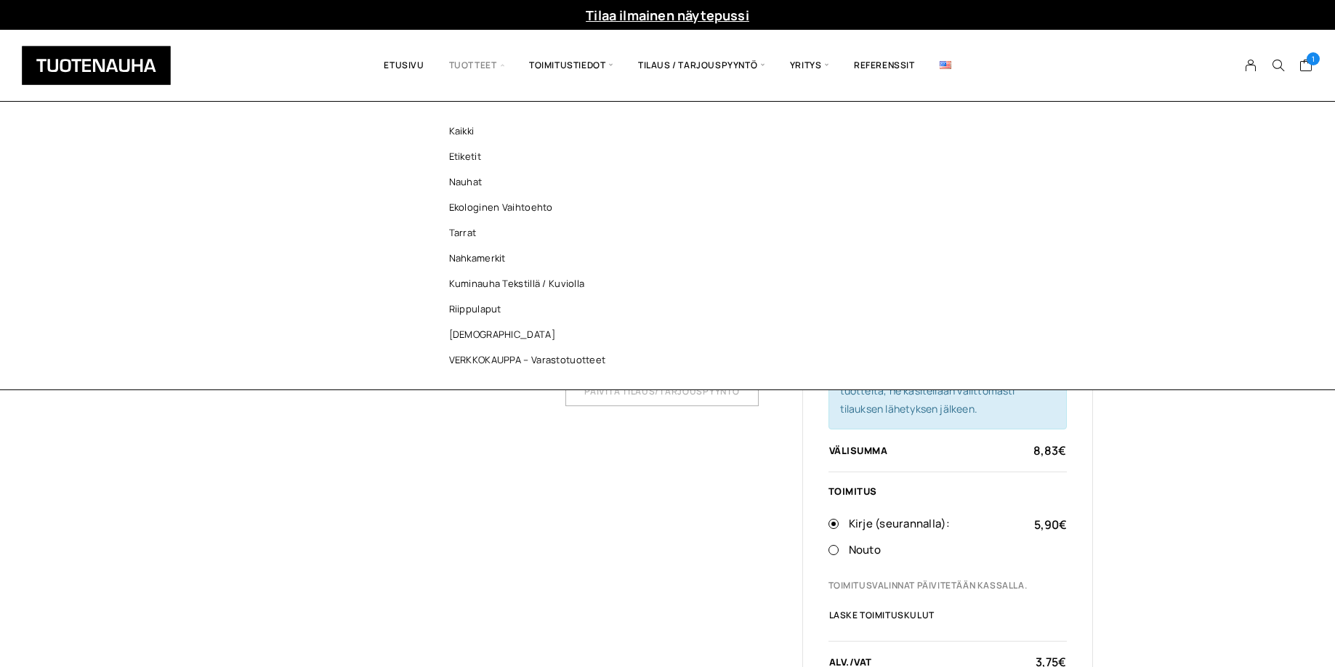
click at [463, 60] on span "Tuotteet" at bounding box center [477, 65] width 80 height 49
click at [459, 363] on link "VERKKOKAUPPA – Varastotuotteet" at bounding box center [531, 359] width 211 height 25
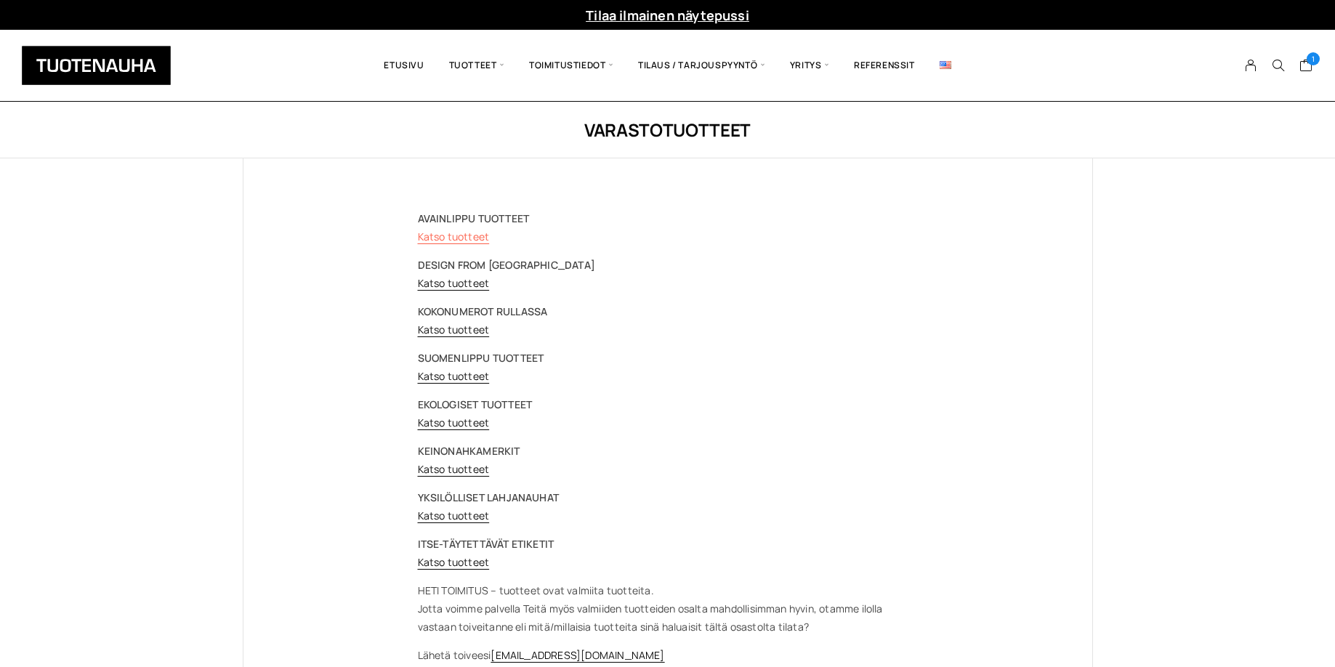
click at [453, 236] on link "Katso tuotteet" at bounding box center [454, 237] width 72 height 14
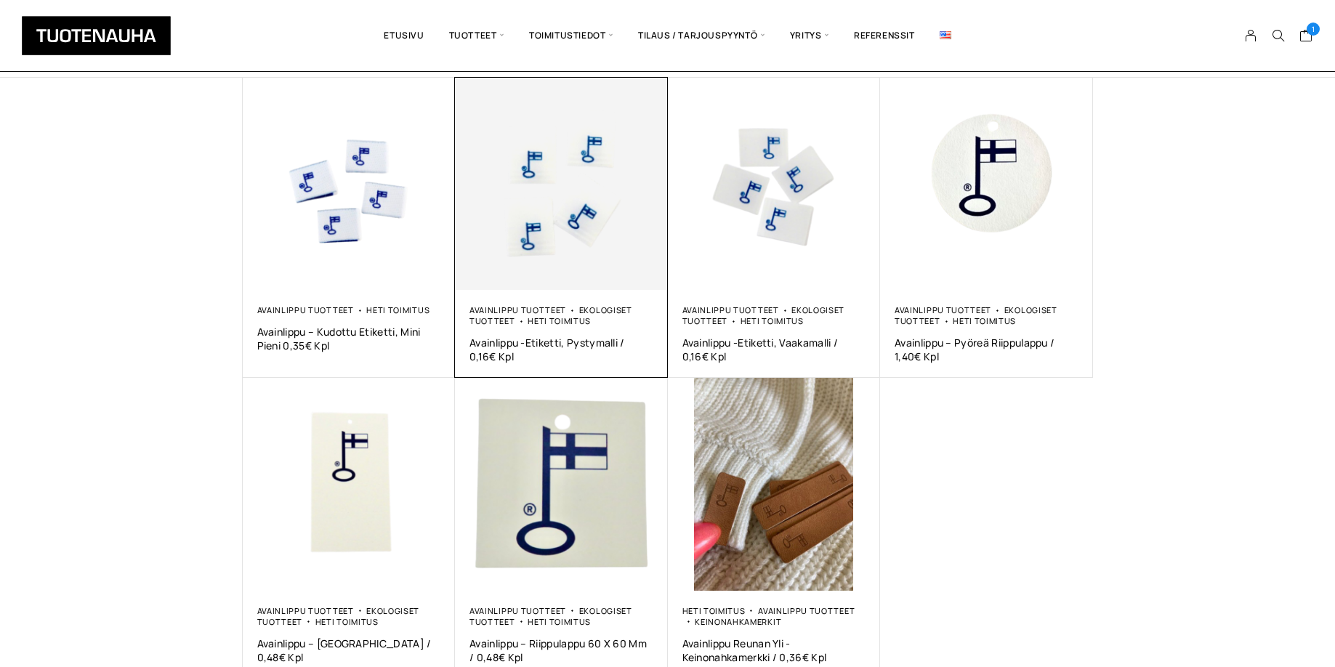
scroll to position [274, 0]
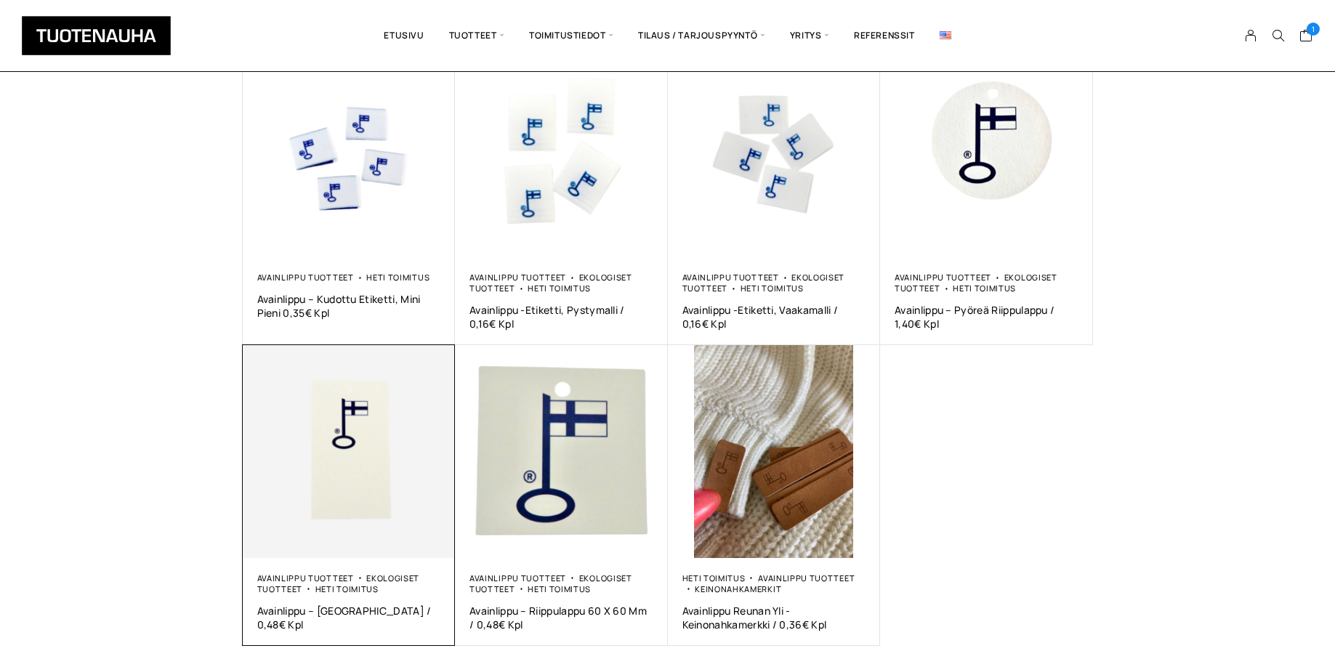
click at [335, 418] on img at bounding box center [349, 451] width 213 height 213
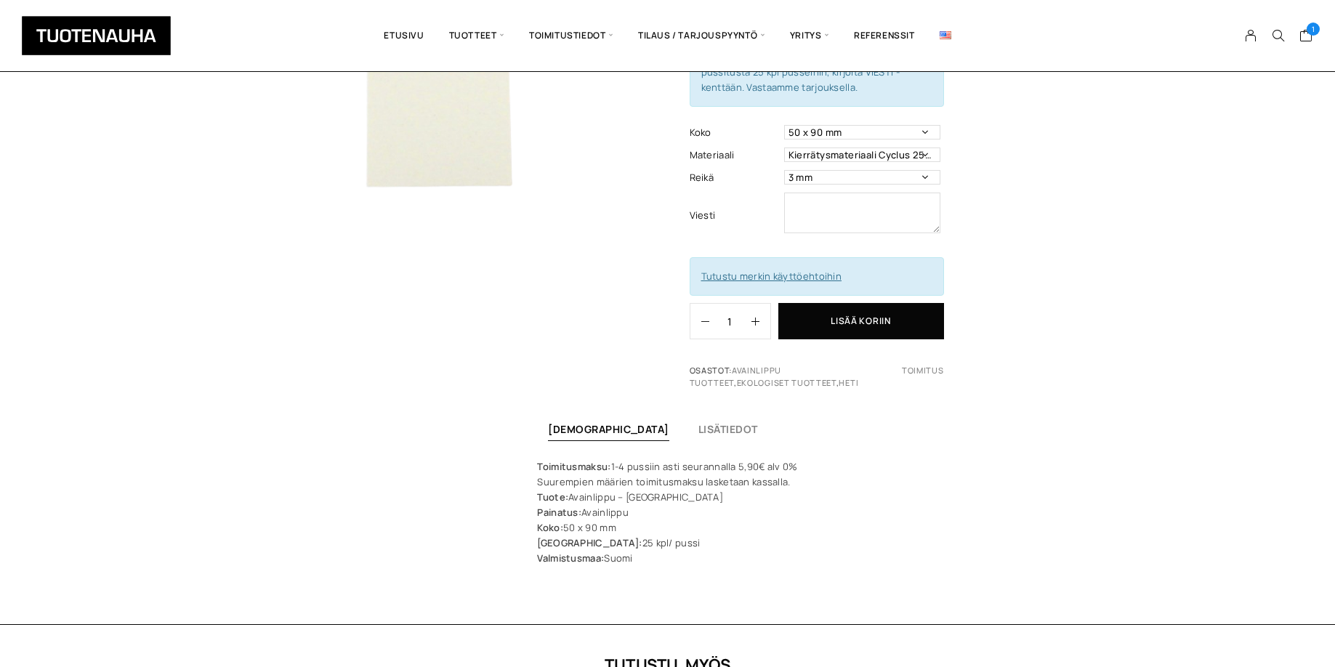
scroll to position [270, 0]
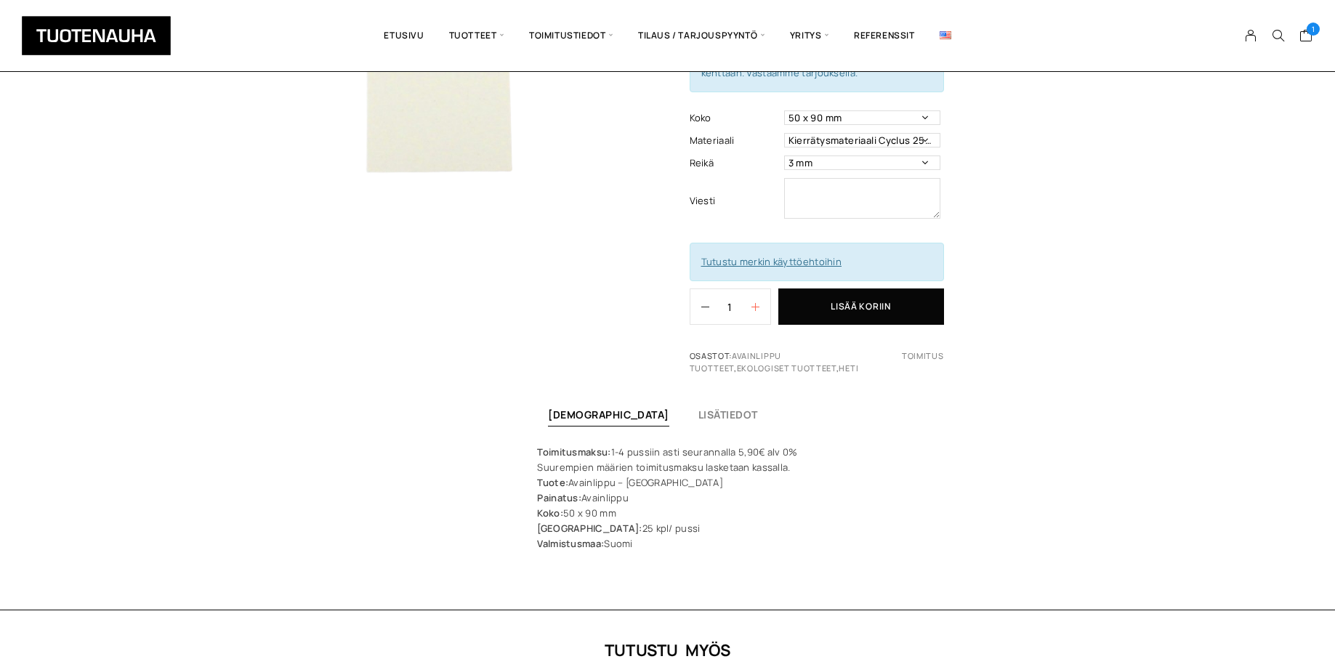
click at [753, 303] on icon "button" at bounding box center [756, 307] width 8 height 8
click at [707, 303] on icon "button" at bounding box center [705, 307] width 8 height 8
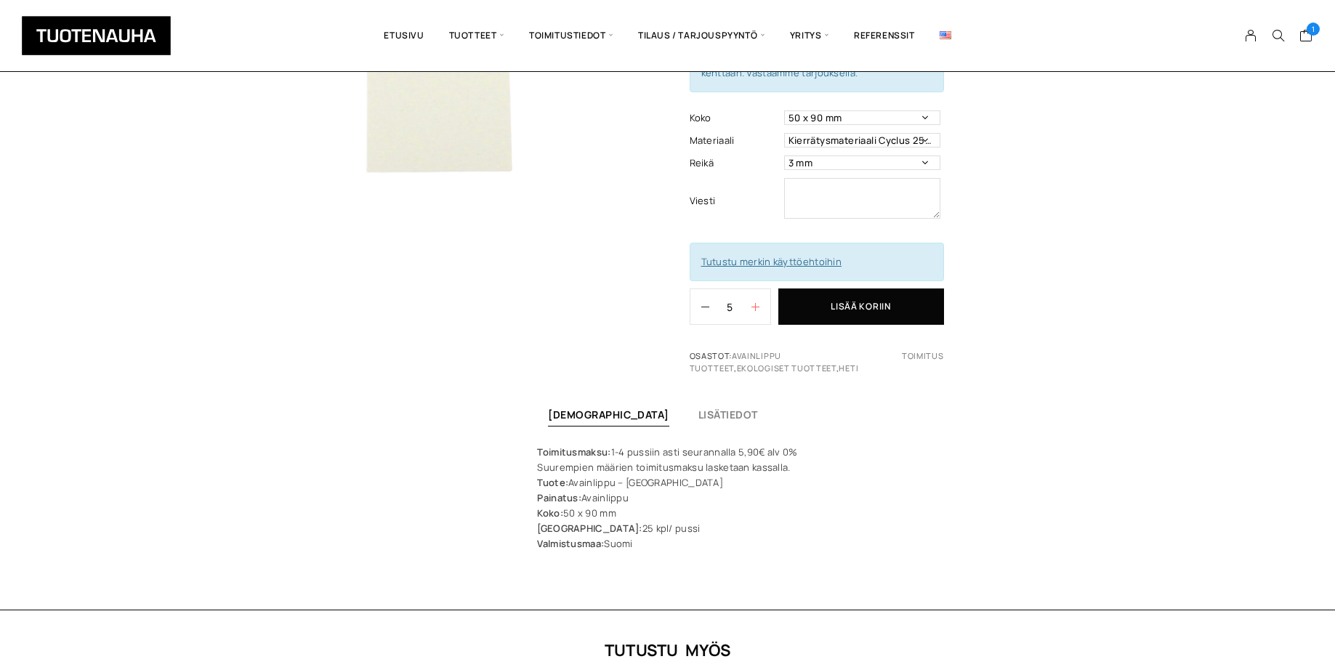
type input "4"
click at [850, 289] on button "Lisää koriin" at bounding box center [862, 307] width 166 height 36
click at [1223, 56] on link "Näytä valitut tuotteet" at bounding box center [1233, 56] width 126 height 32
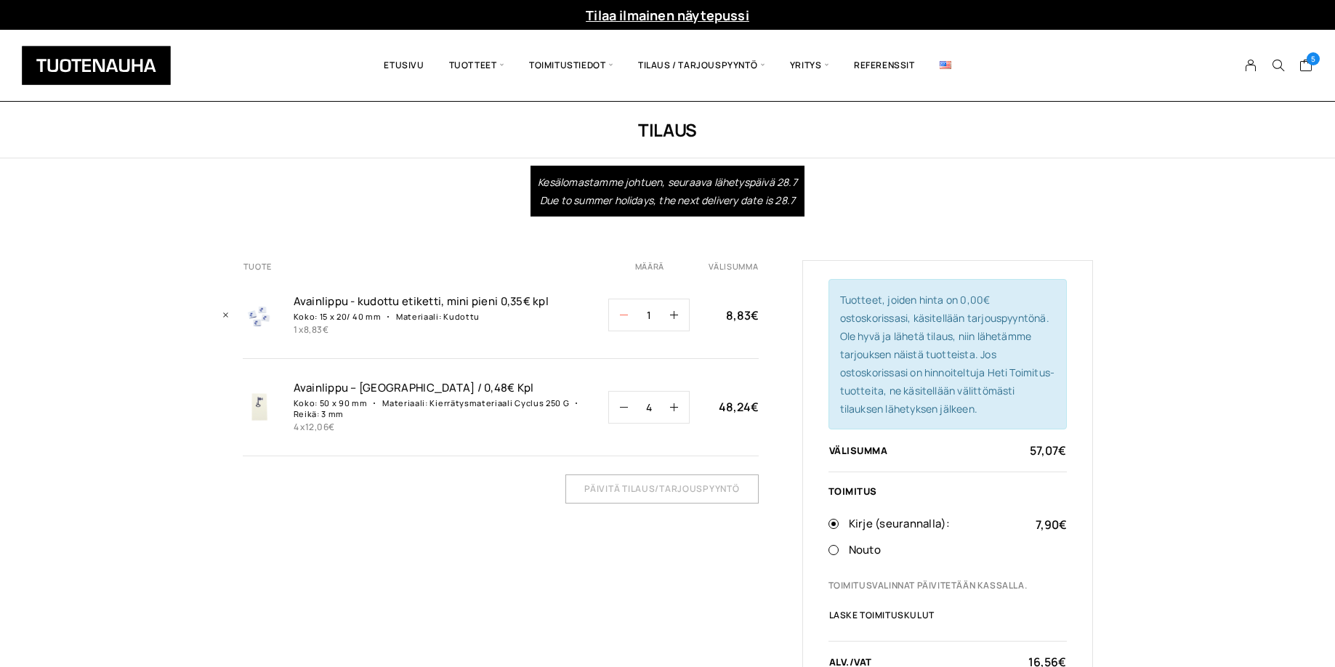
click at [627, 318] on icon "button" at bounding box center [624, 315] width 8 height 8
type input "0"
click at [648, 486] on input "Päivitä tilaus/tarjouspyyntö" at bounding box center [662, 489] width 193 height 29
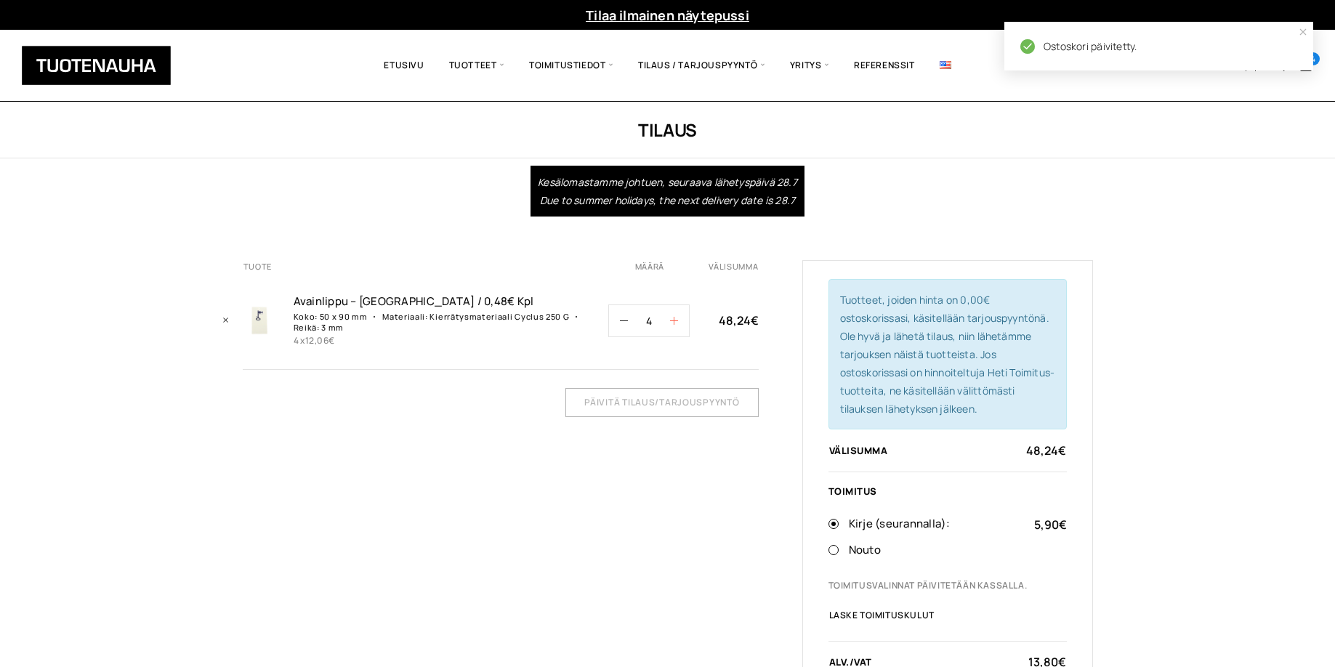
click at [677, 321] on icon "button" at bounding box center [674, 321] width 8 height 8
type input "8"
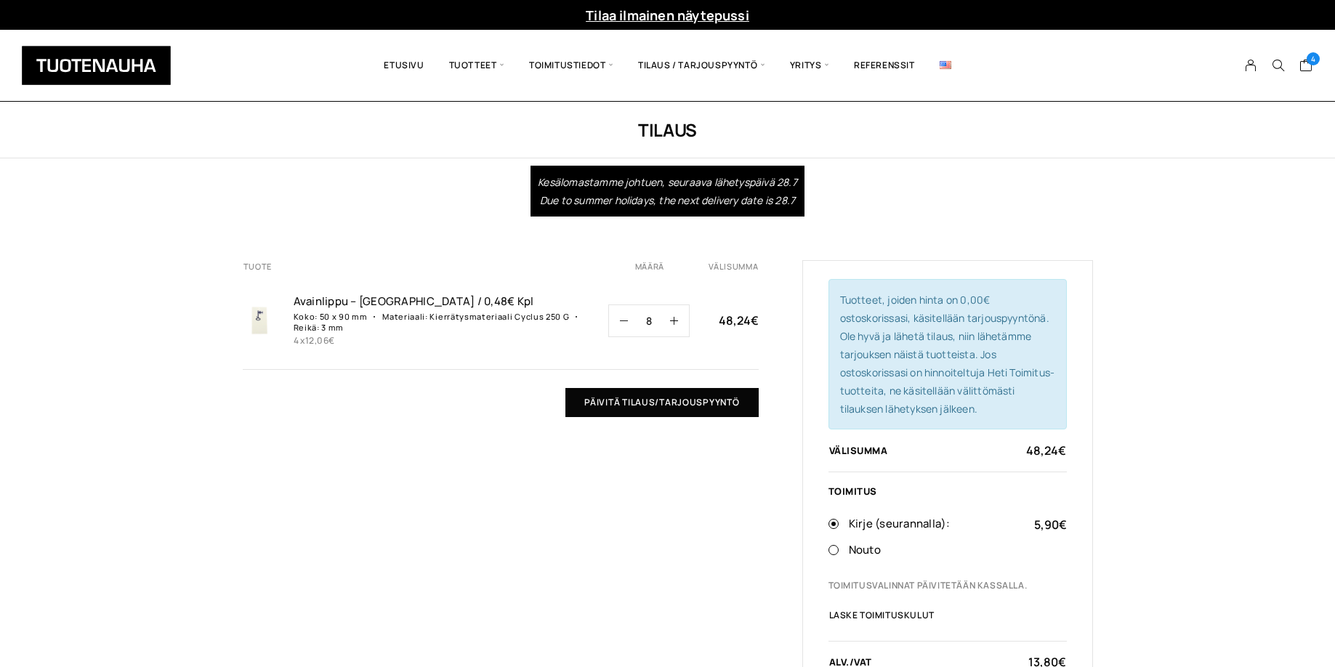
click at [678, 401] on input "Päivitä tilaus/tarjouspyyntö" at bounding box center [662, 402] width 193 height 29
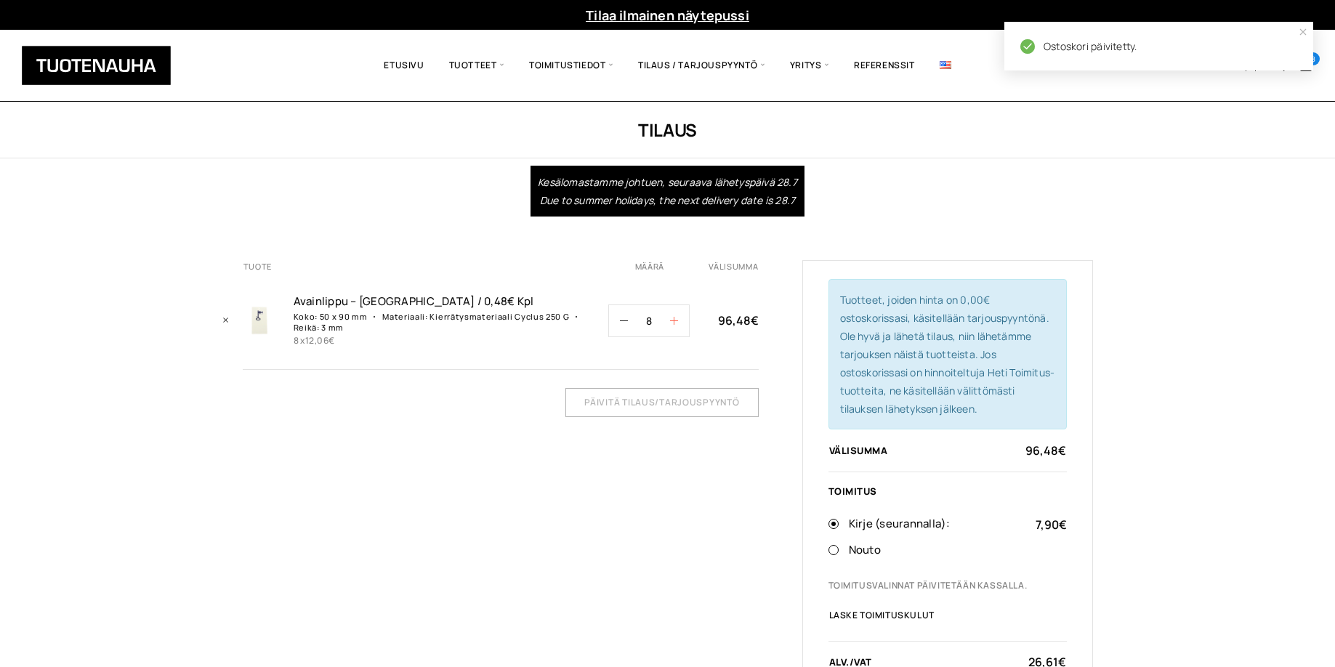
click at [680, 319] on button "button" at bounding box center [679, 320] width 19 height 31
type input "9"
click at [673, 397] on input "Päivitä tilaus/tarjouspyyntö" at bounding box center [662, 402] width 193 height 29
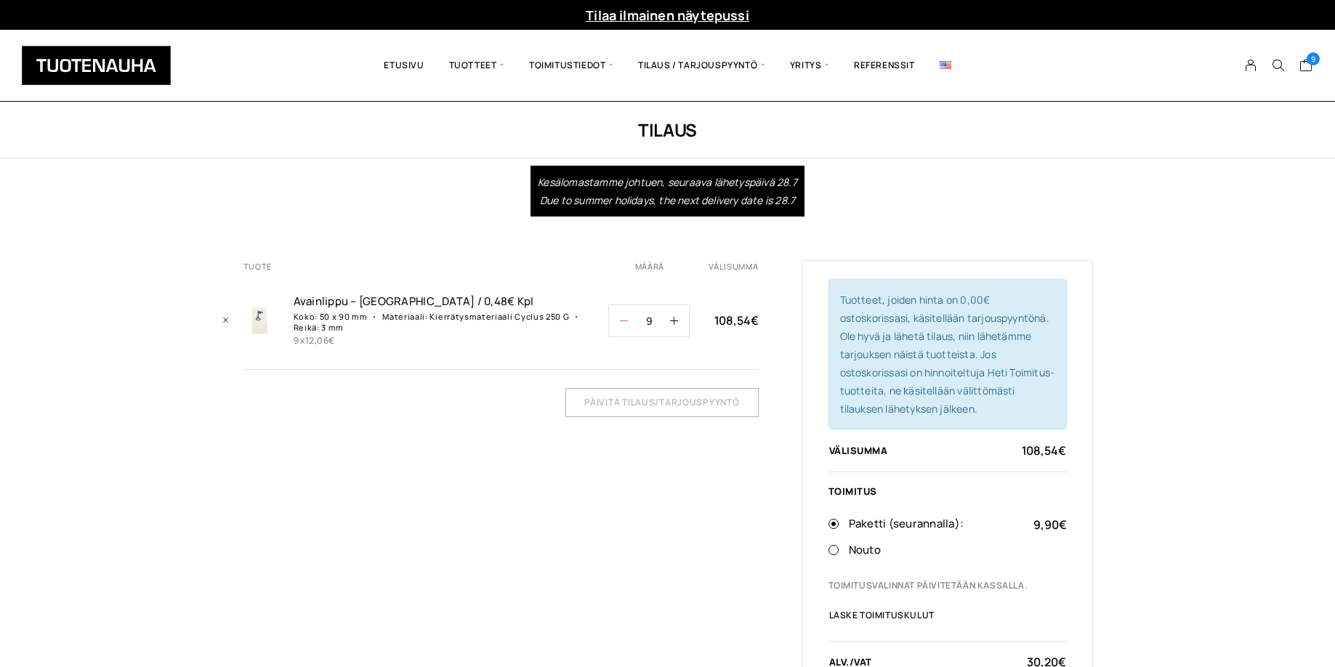
click at [624, 320] on icon "button" at bounding box center [624, 321] width 8 height 8
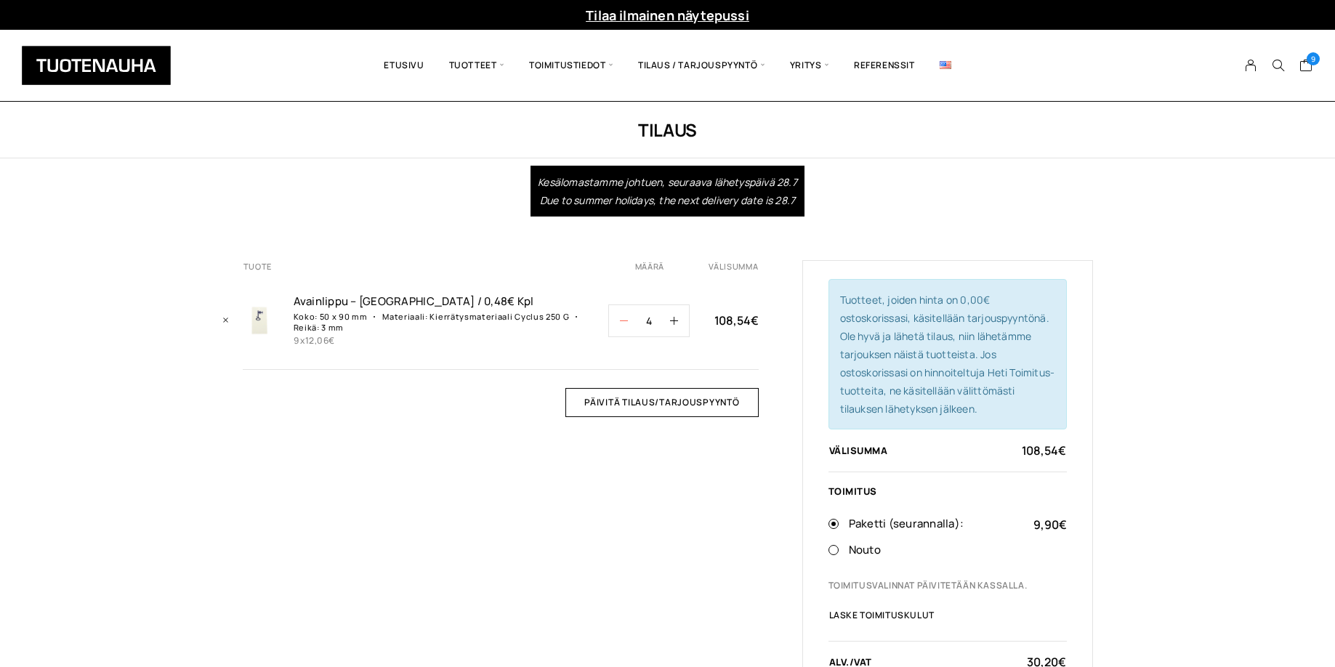
click at [624, 320] on icon "button" at bounding box center [624, 321] width 8 height 8
type input "0"
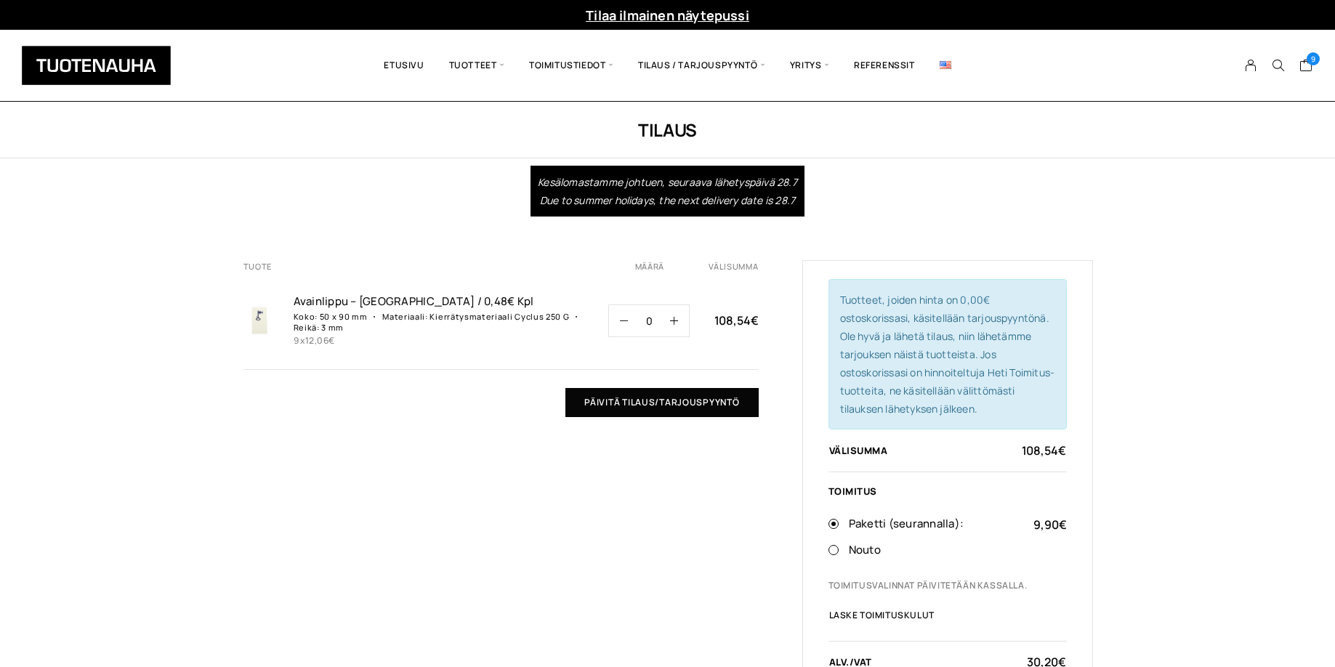
click at [653, 406] on input "Päivitä tilaus/tarjouspyyntö" at bounding box center [662, 402] width 193 height 29
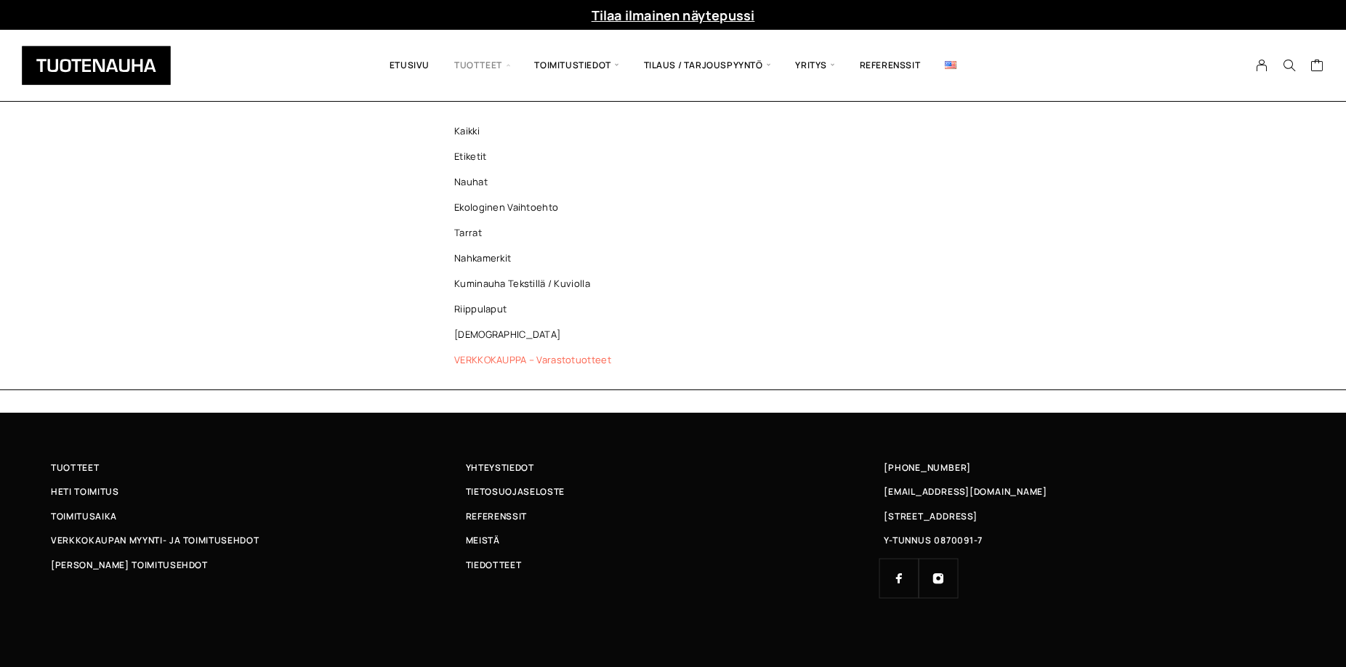
click at [512, 357] on link "VERKKOKAUPPA – Varastotuotteet" at bounding box center [536, 359] width 211 height 25
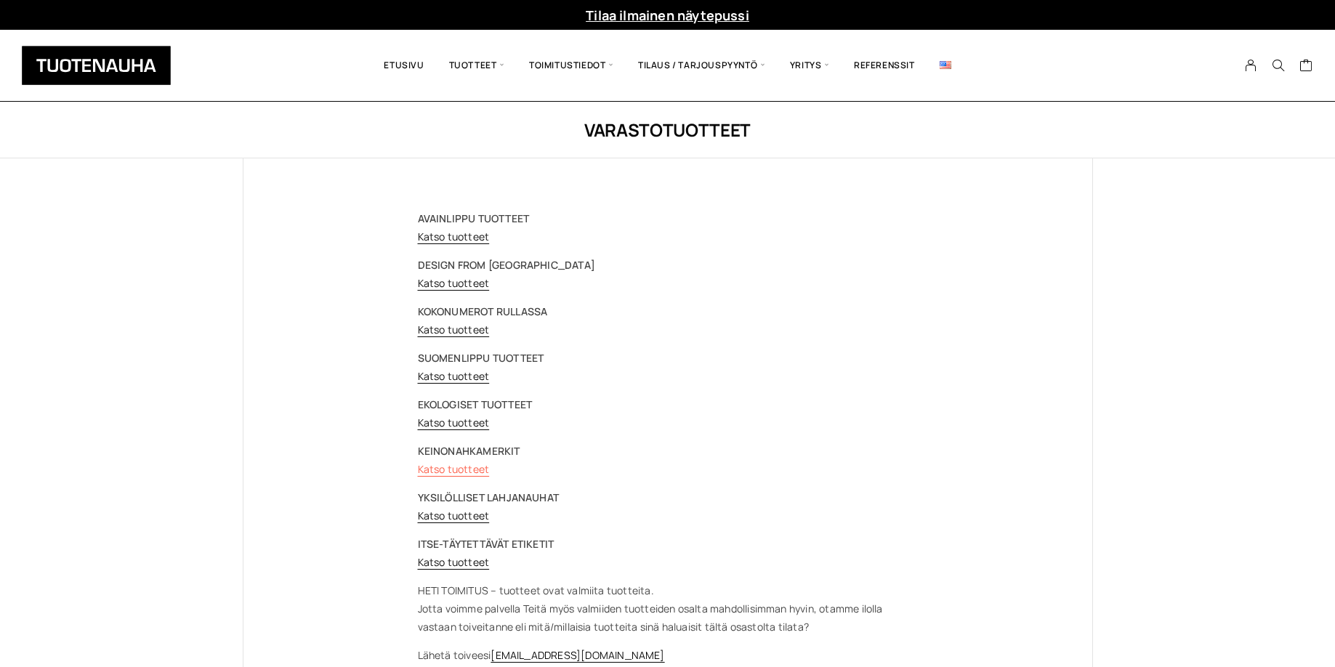
click at [462, 472] on link "Katso tuotteet" at bounding box center [454, 469] width 72 height 14
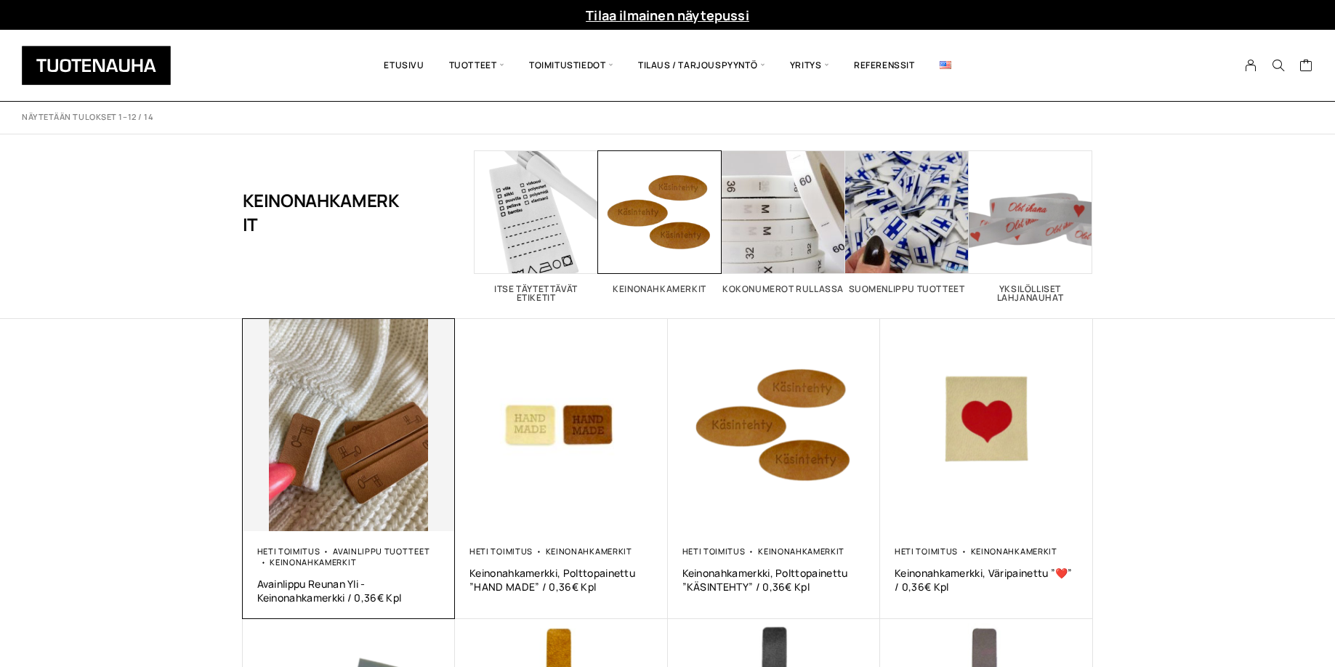
click at [374, 487] on img at bounding box center [349, 425] width 213 height 213
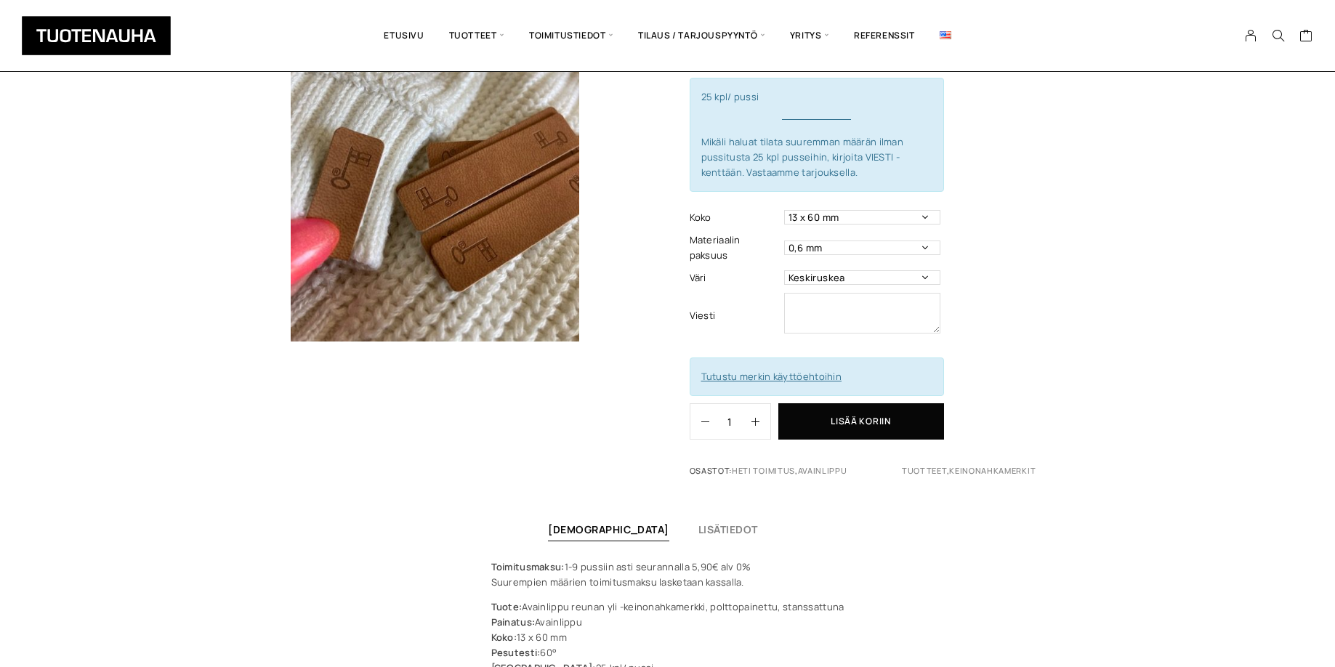
scroll to position [212, 0]
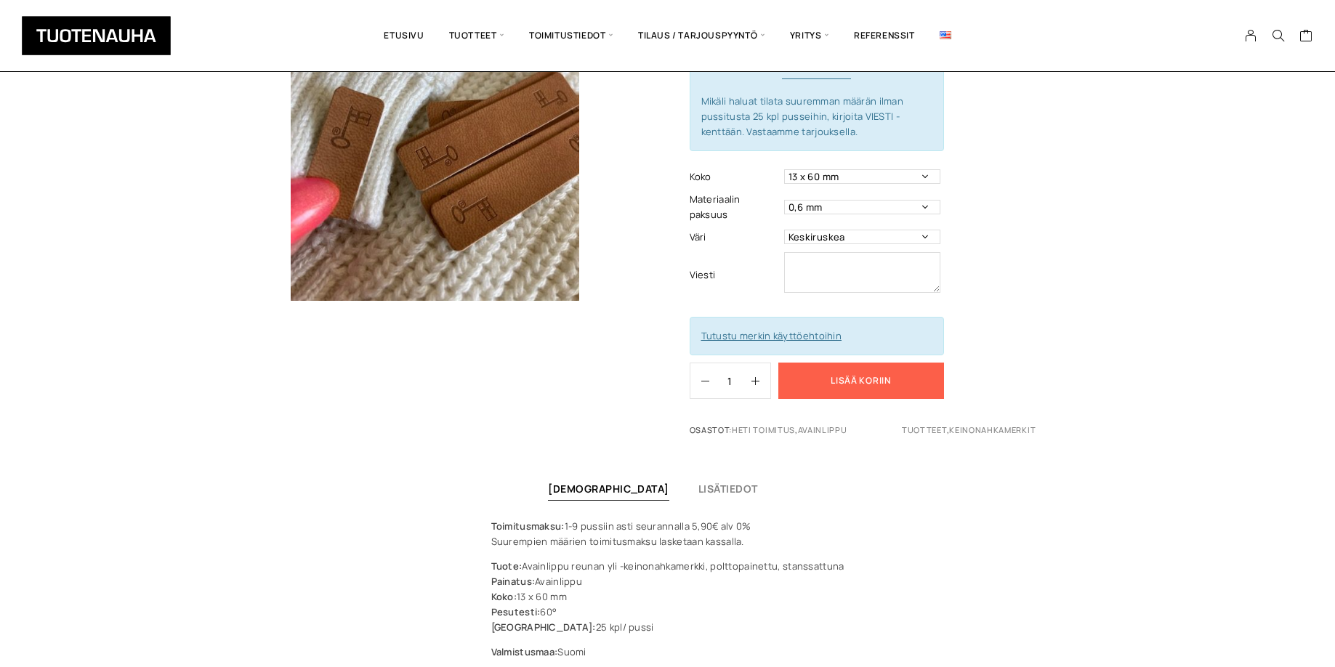
click at [838, 383] on button "Lisää koriin" at bounding box center [862, 381] width 166 height 36
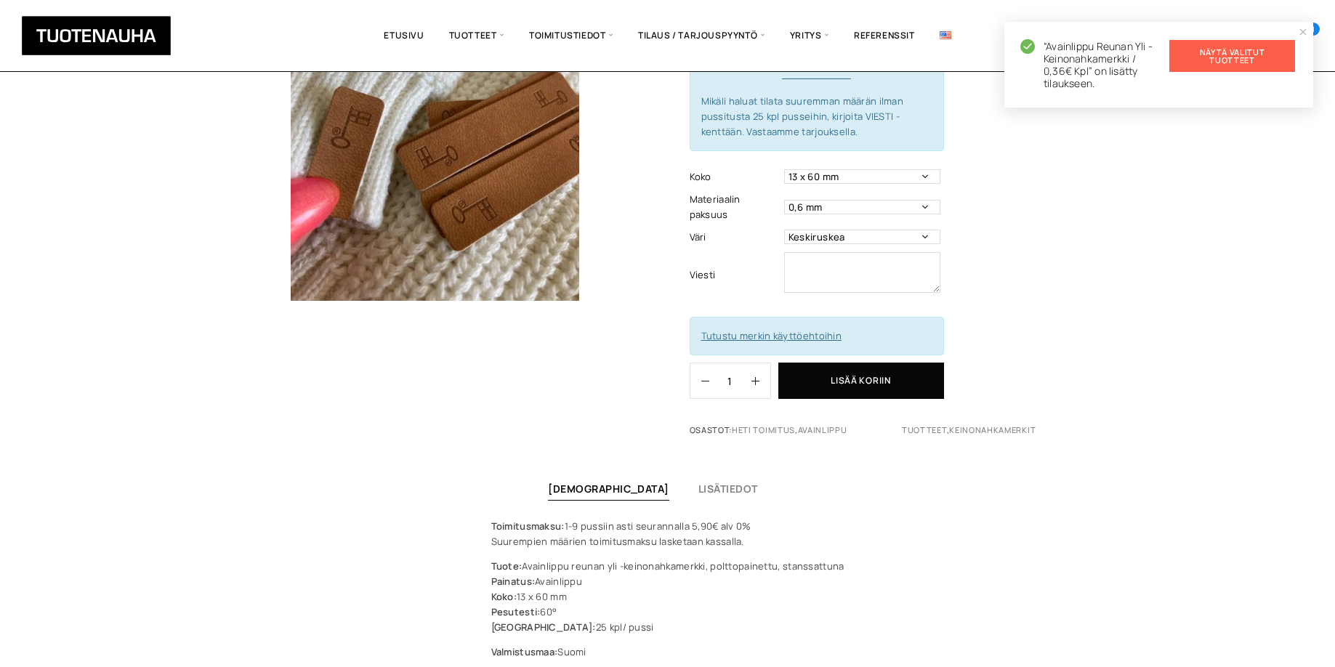
click at [1196, 64] on link "Näytä valitut tuotteet" at bounding box center [1233, 56] width 126 height 32
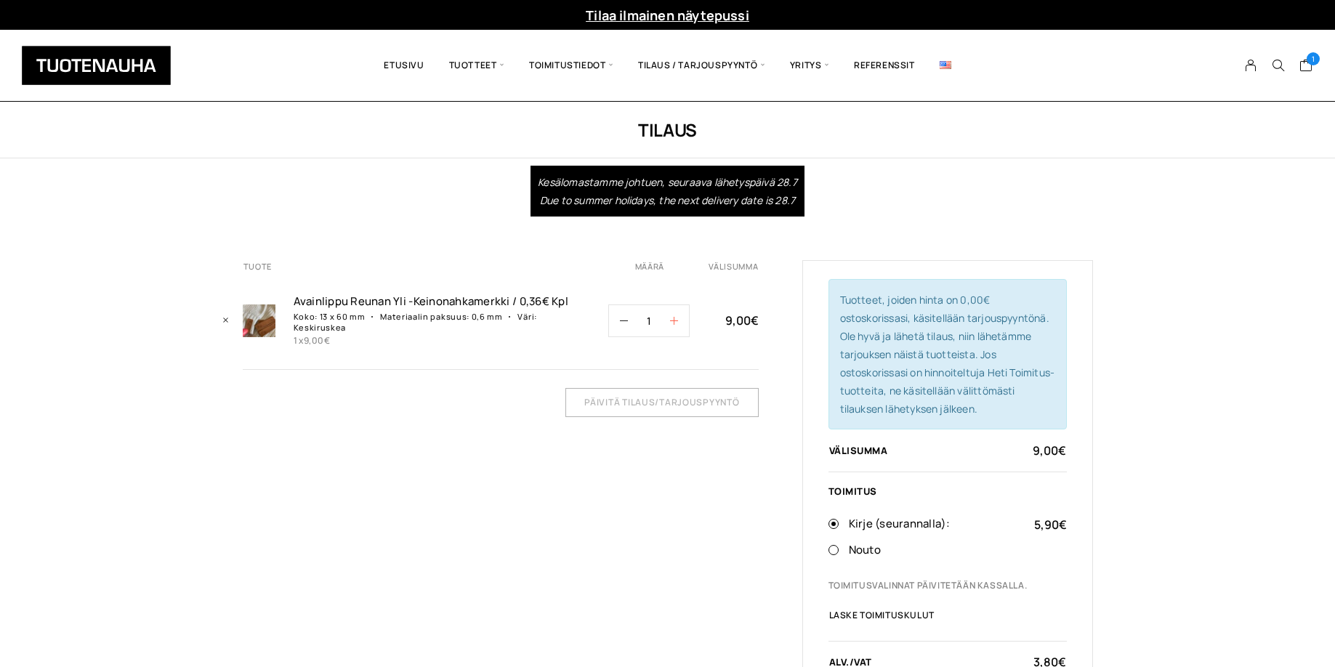
click at [676, 317] on icon "button" at bounding box center [674, 321] width 8 height 8
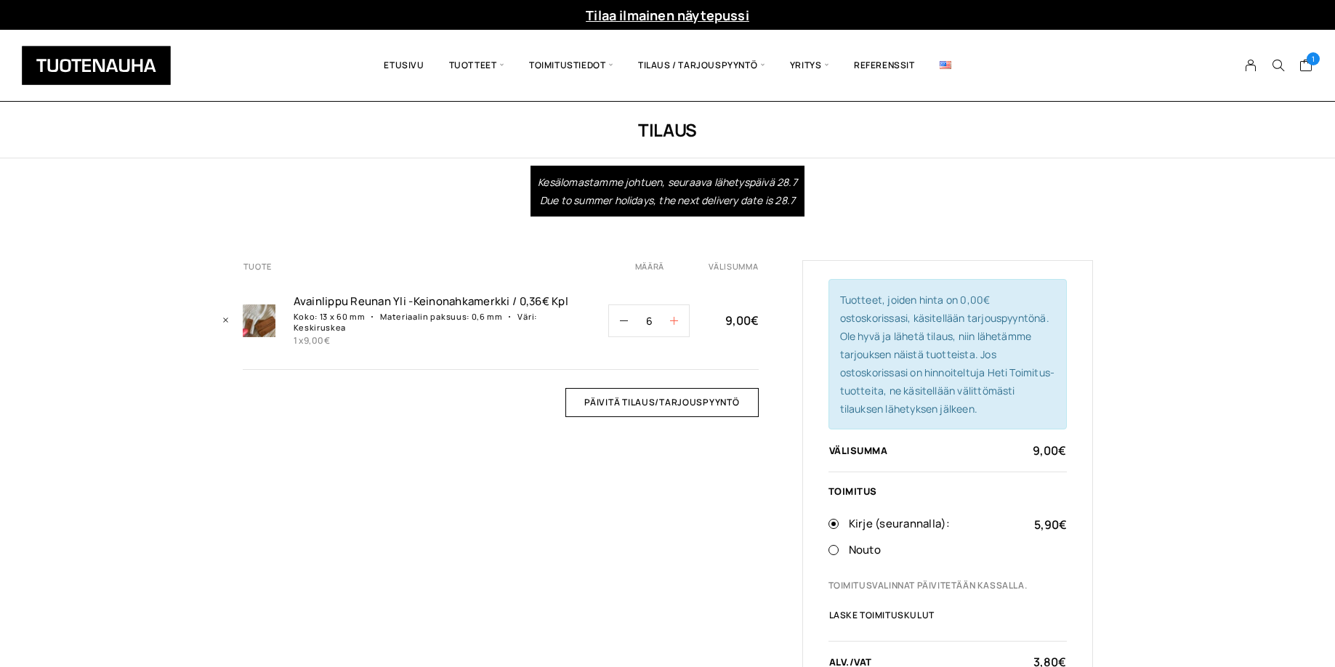
click at [676, 317] on icon "button" at bounding box center [674, 321] width 8 height 8
type input "9"
click at [643, 395] on input "Päivitä tilaus/tarjouspyyntö" at bounding box center [662, 402] width 193 height 29
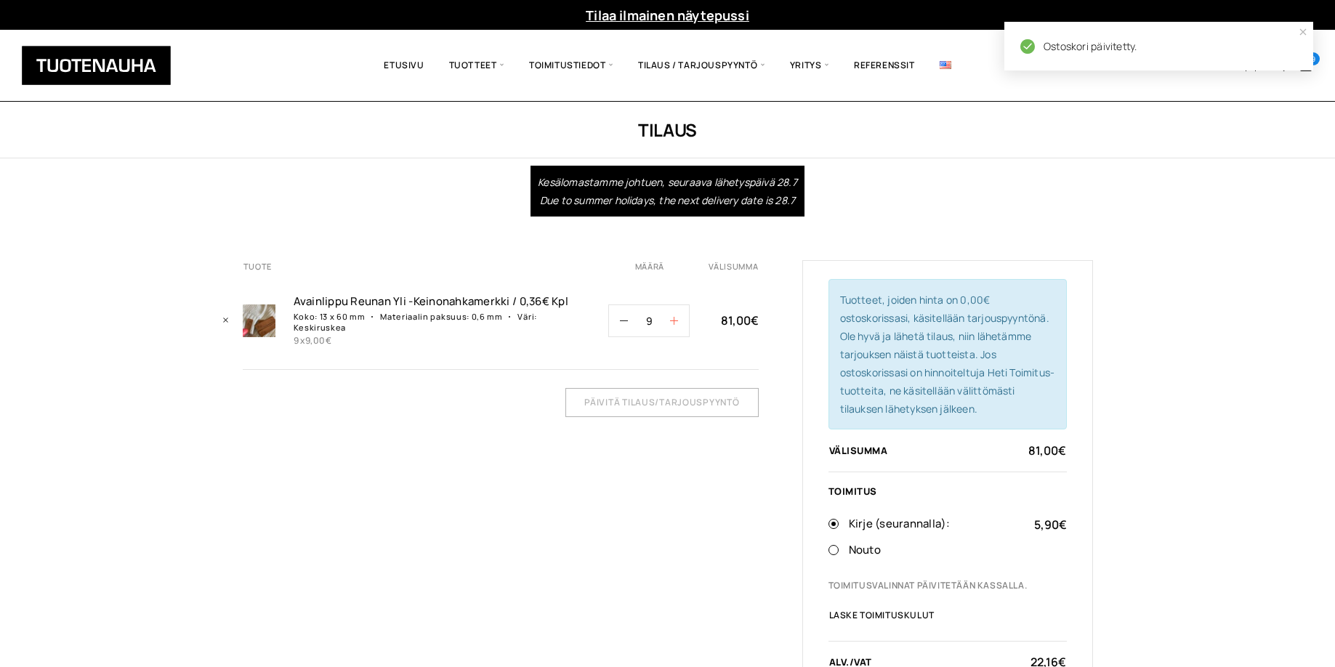
click at [678, 315] on button "button" at bounding box center [679, 320] width 19 height 31
type input "10"
click at [667, 388] on input "Päivitä tilaus/tarjouspyyntö" at bounding box center [662, 402] width 193 height 29
click at [679, 316] on button "button" at bounding box center [679, 320] width 19 height 31
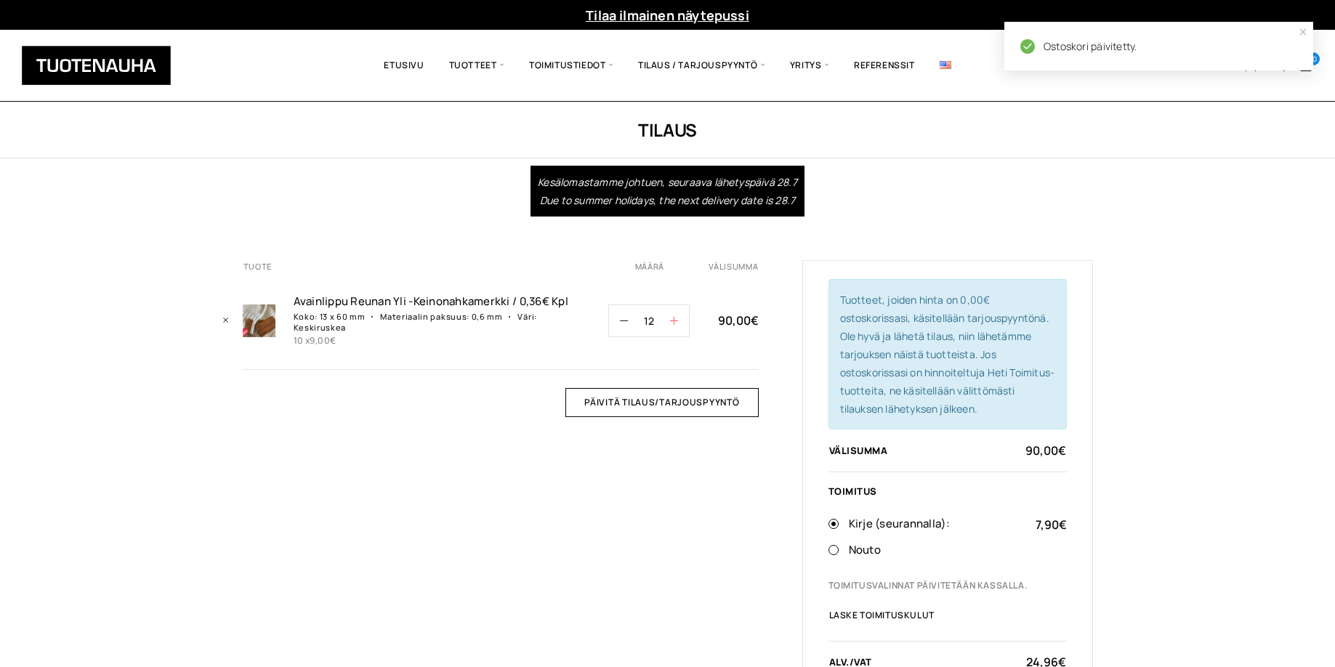
click at [679, 316] on button "button" at bounding box center [679, 320] width 19 height 31
click at [679, 315] on button "button" at bounding box center [679, 320] width 19 height 31
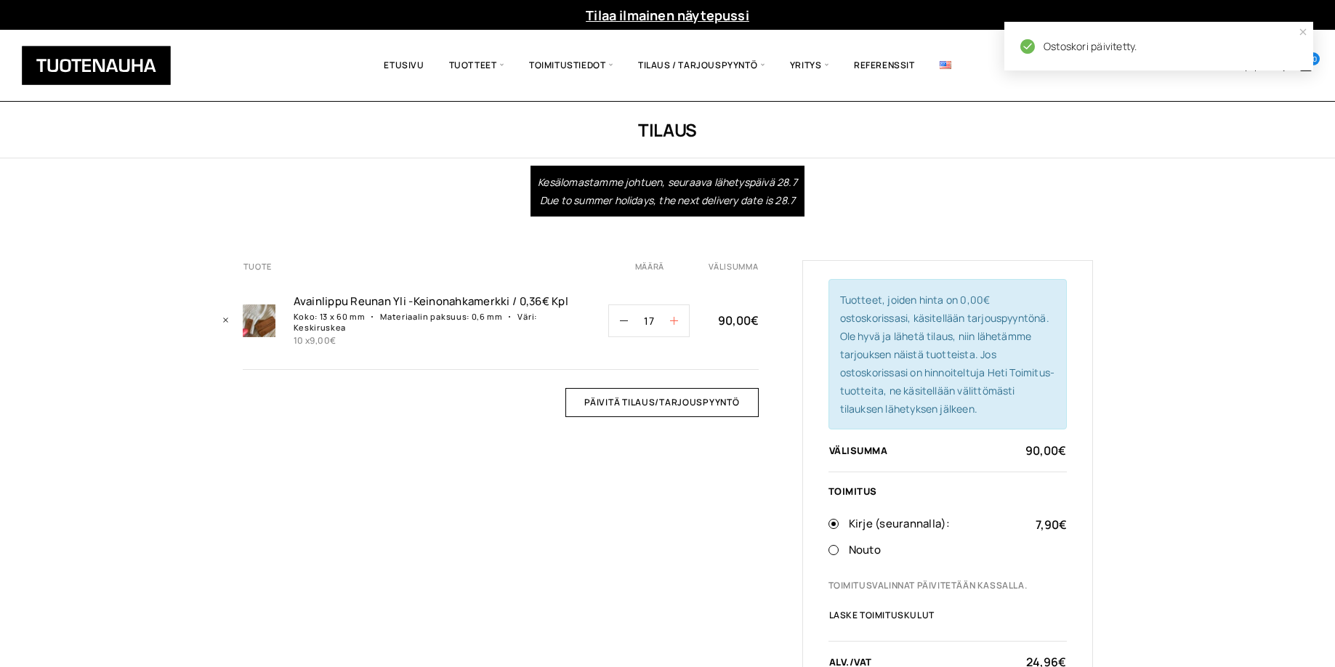
click at [679, 315] on button "button" at bounding box center [679, 320] width 19 height 31
type input "18"
click at [664, 390] on input "Päivitä tilaus/tarjouspyyntö" at bounding box center [662, 402] width 193 height 29
click at [675, 318] on icon "button" at bounding box center [674, 321] width 8 height 8
type input "19"
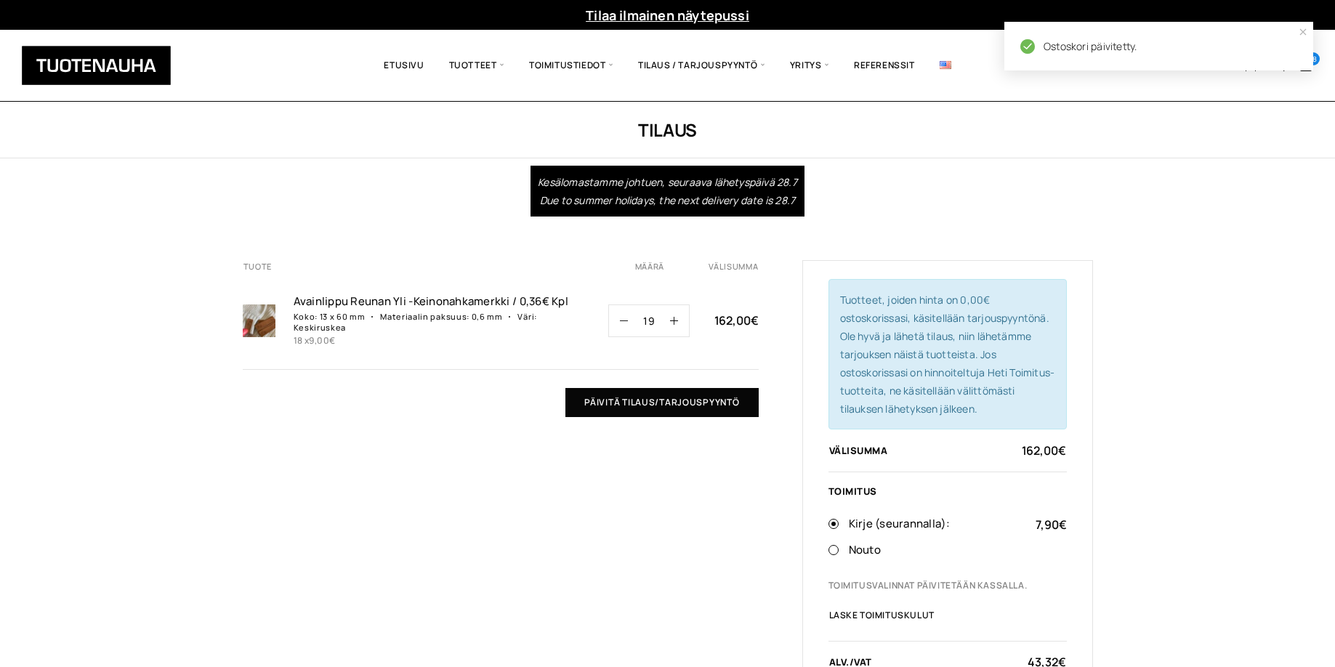
click at [672, 399] on input "Päivitä tilaus/tarjouspyyntö" at bounding box center [662, 402] width 193 height 29
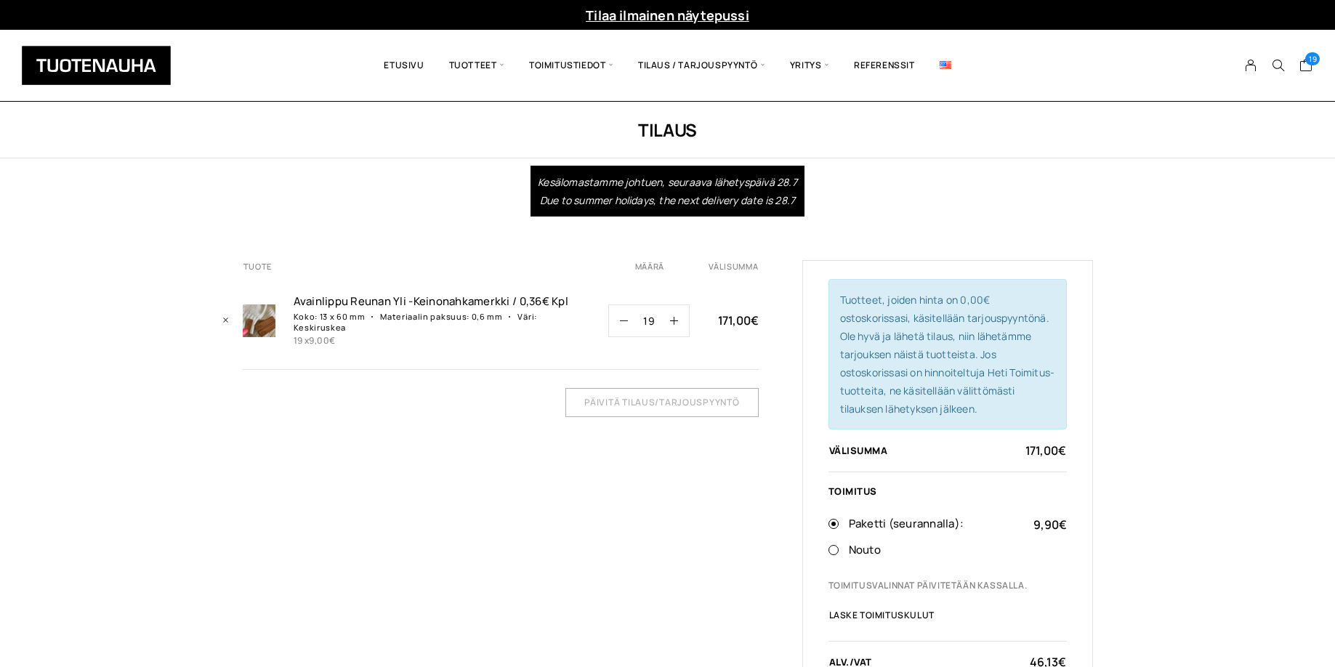
click at [629, 315] on input "19" at bounding box center [649, 320] width 42 height 31
click at [625, 317] on icon "button" at bounding box center [624, 321] width 8 height 8
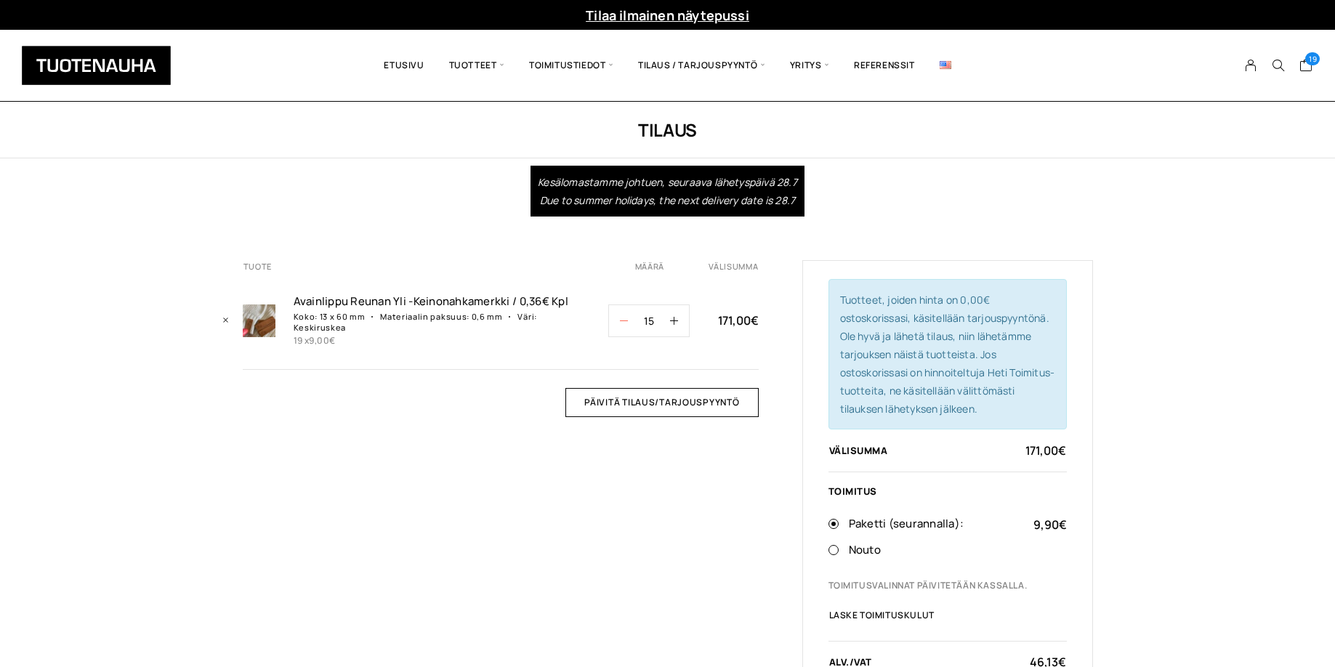
click at [625, 317] on icon "button" at bounding box center [624, 321] width 8 height 8
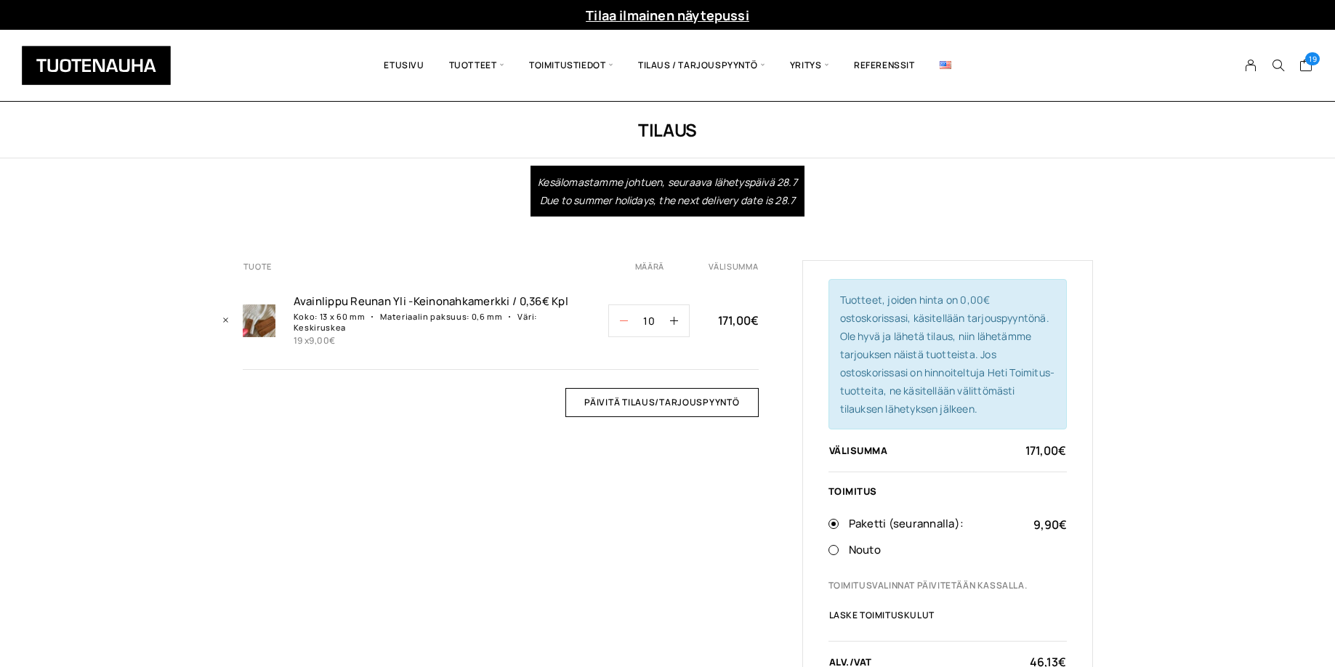
click at [625, 317] on icon "button" at bounding box center [624, 321] width 8 height 8
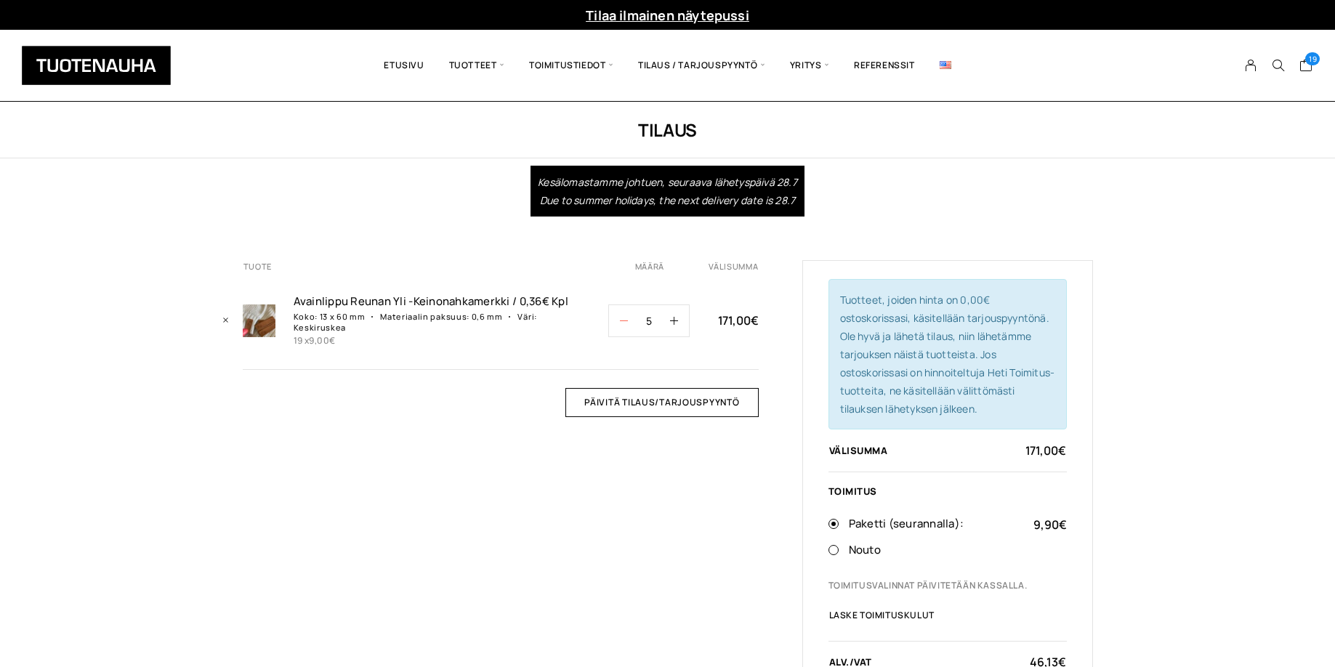
click at [625, 317] on icon "button" at bounding box center [624, 321] width 8 height 8
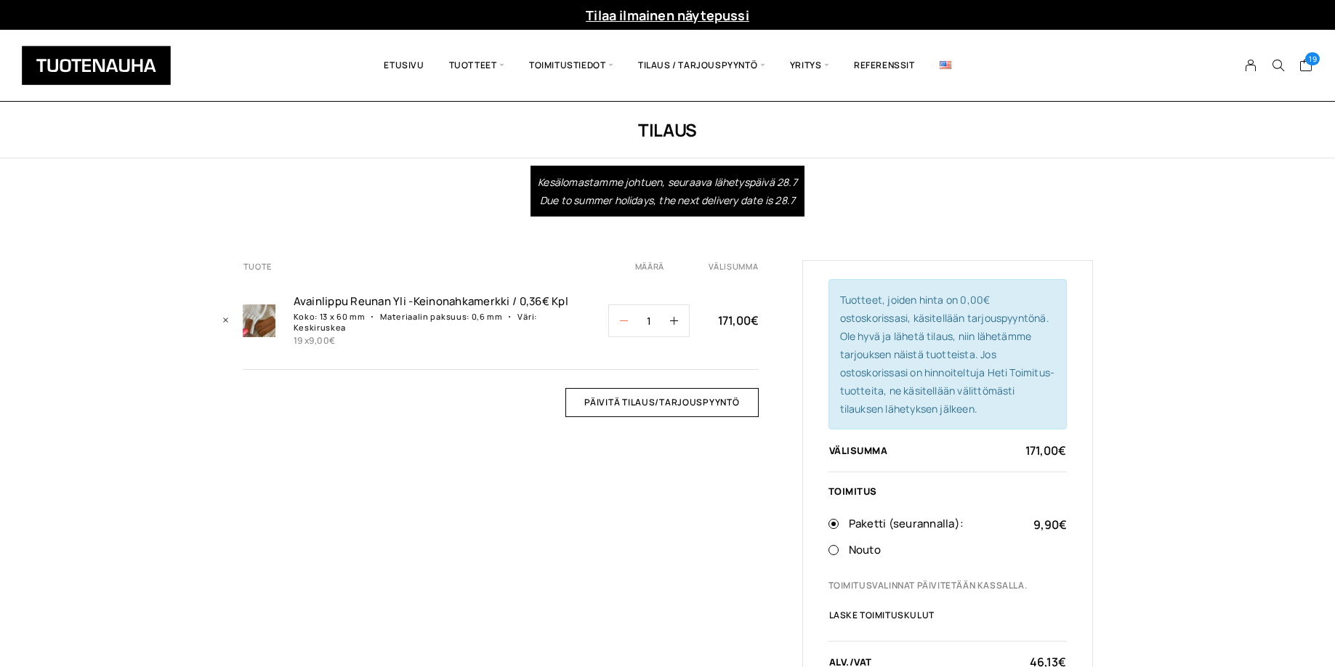
type input "0"
click at [625, 317] on icon "button" at bounding box center [624, 321] width 8 height 8
click at [629, 388] on input "Päivitä tilaus/tarjouspyyntö" at bounding box center [662, 402] width 193 height 29
